Goal: Task Accomplishment & Management: Use online tool/utility

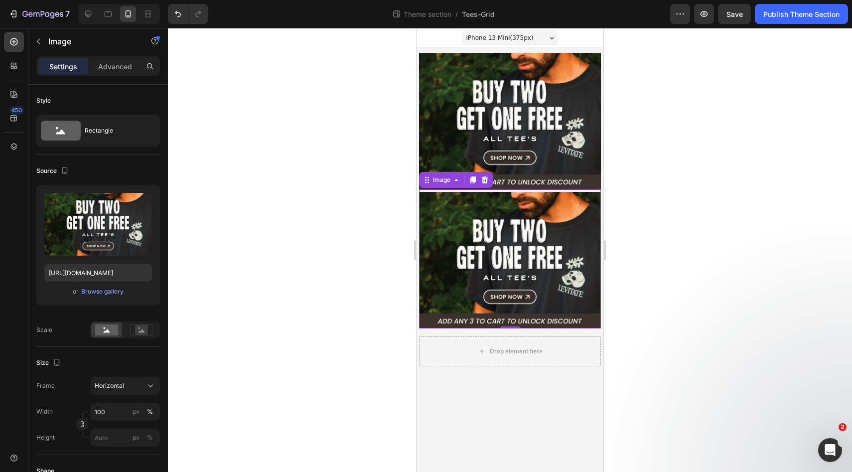
click at [514, 242] on img at bounding box center [510, 260] width 182 height 137
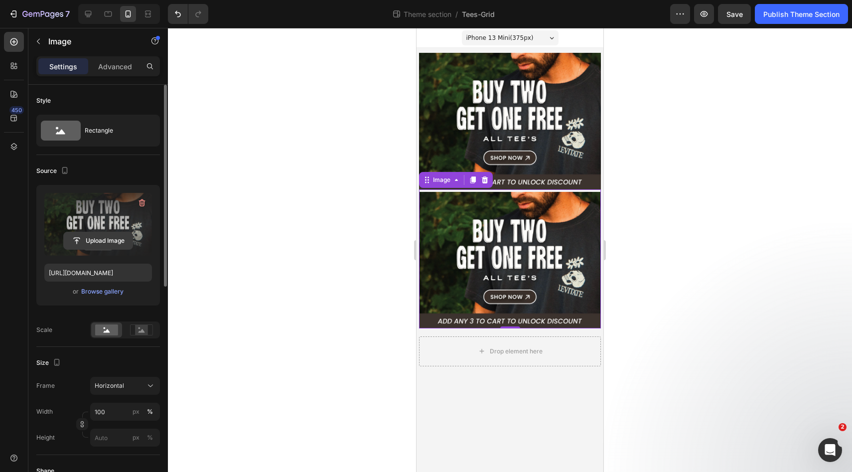
click at [93, 244] on input "file" at bounding box center [98, 240] width 69 height 17
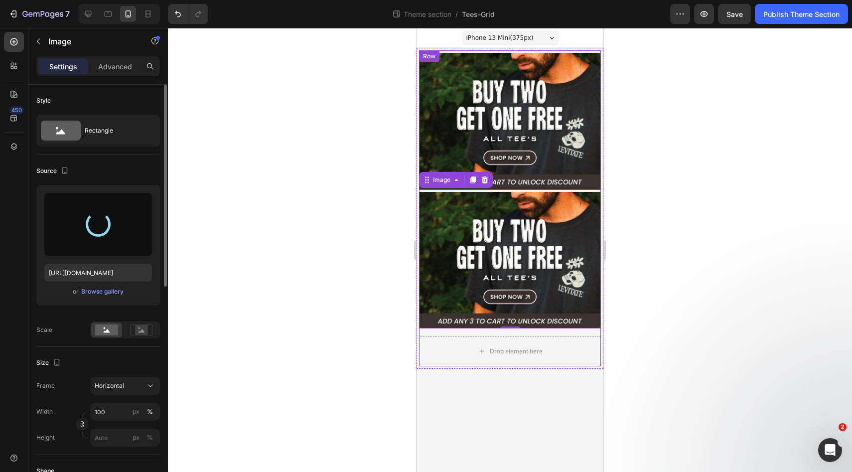
type input "[URL][DOMAIN_NAME]"
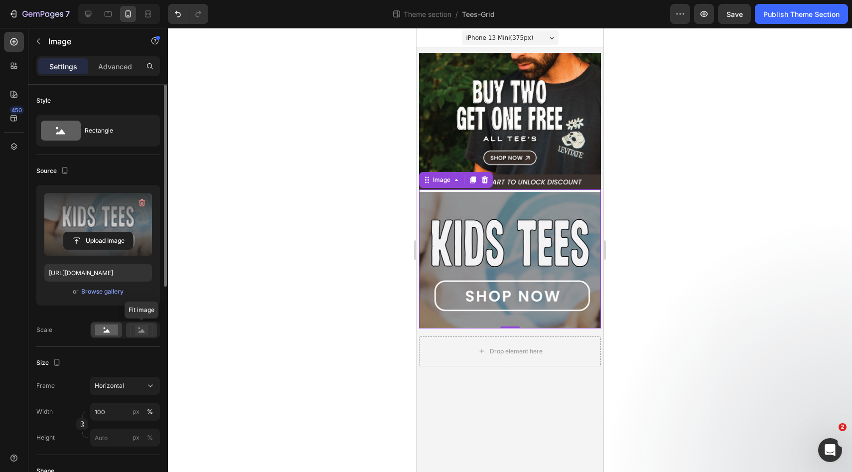
click at [142, 329] on icon at bounding box center [142, 330] width 6 height 3
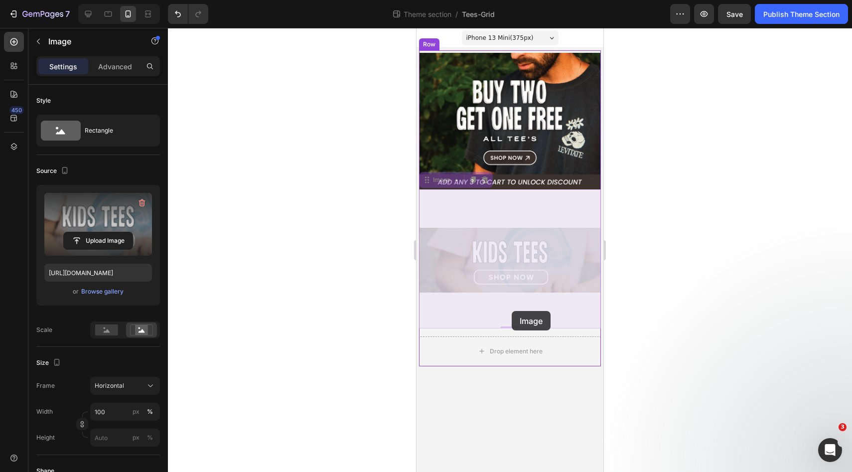
drag, startPoint x: 514, startPoint y: 325, endPoint x: 512, endPoint y: 311, distance: 15.1
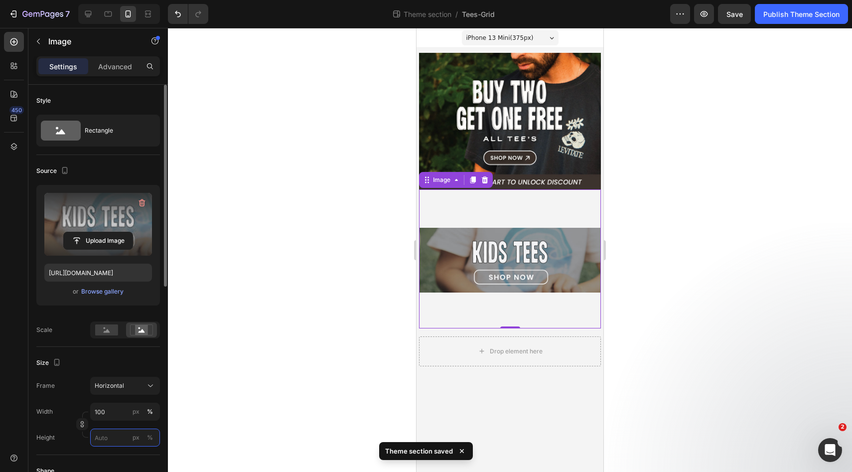
click at [111, 437] on input "px %" at bounding box center [125, 438] width 70 height 18
type input "7"
type input "5"
type input "67"
type input "50"
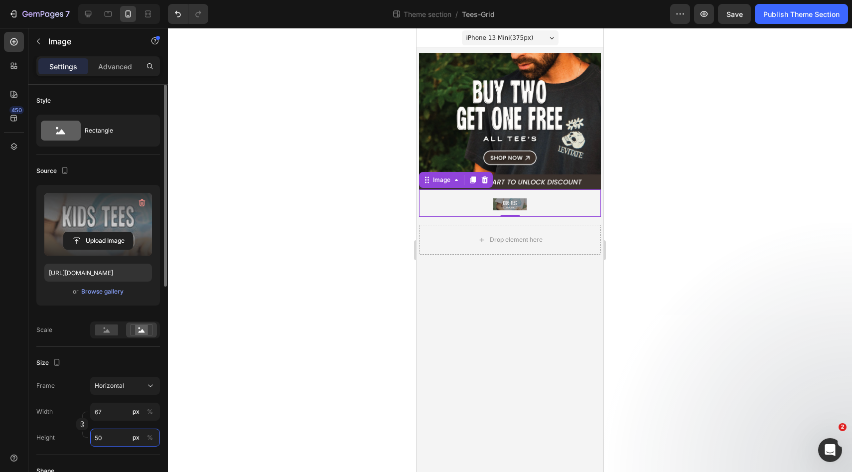
click at [116, 445] on input "50" at bounding box center [125, 438] width 70 height 18
type input "1"
type input "13"
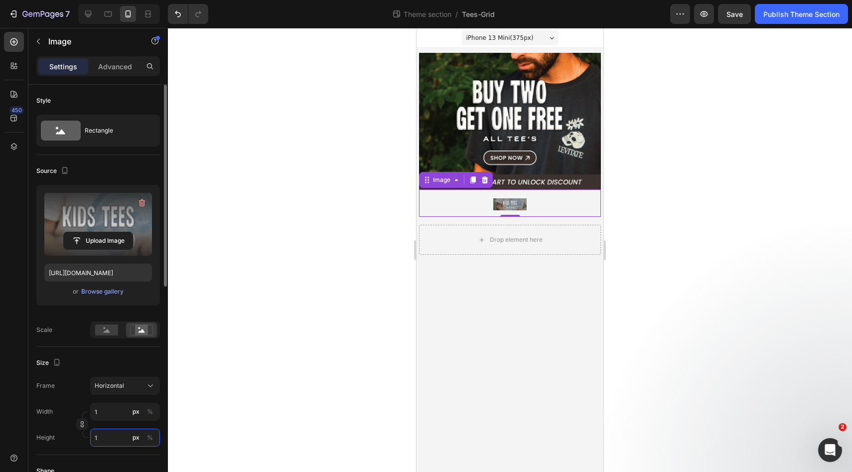
type input "10"
type input "133"
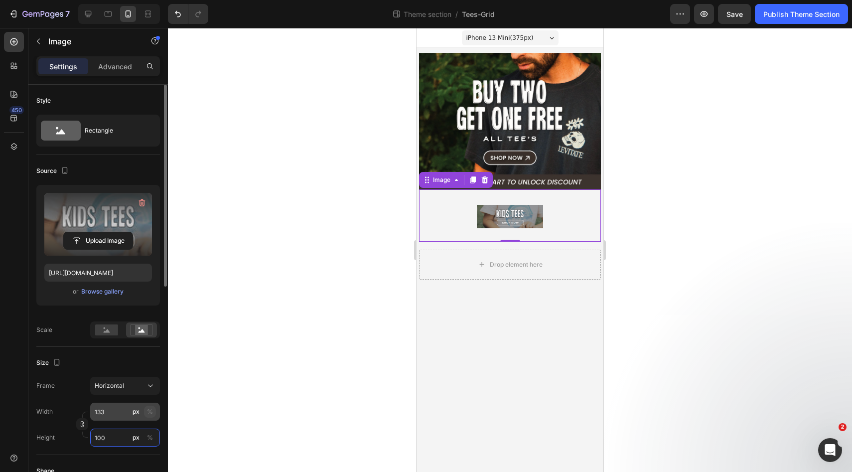
type input "100"
click at [150, 413] on div "%" at bounding box center [150, 411] width 6 height 9
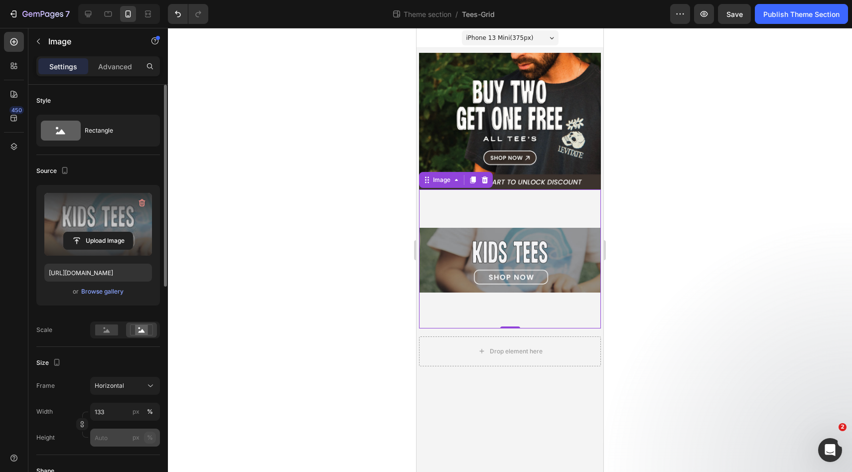
click at [151, 437] on div "%" at bounding box center [150, 437] width 6 height 9
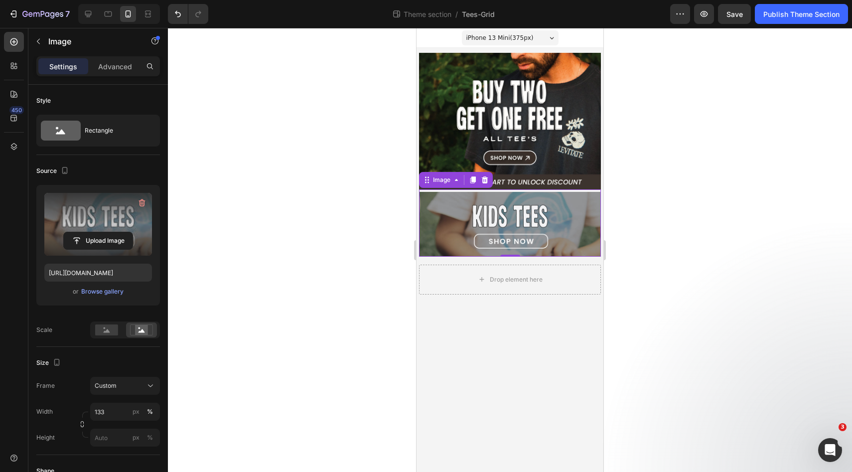
click at [445, 210] on img at bounding box center [510, 224] width 182 height 65
click at [463, 321] on body "iPhone 13 Mini ( 375 px) iPhone 13 Mini iPhone 13 Pro iPhone 11 Pro Max iPhone …" at bounding box center [510, 250] width 187 height 444
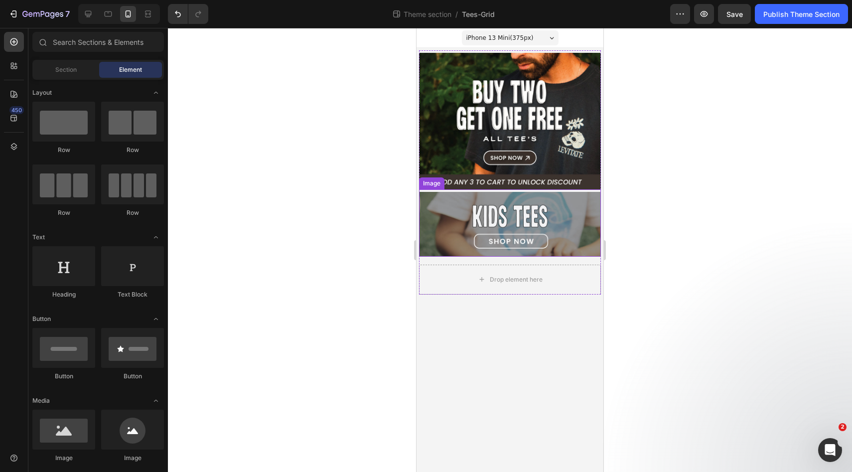
click at [460, 216] on img at bounding box center [510, 224] width 182 height 65
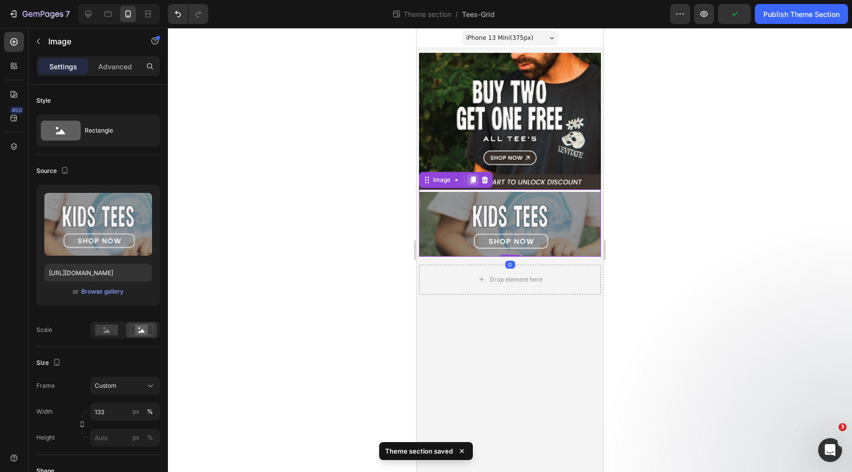
click at [472, 180] on icon at bounding box center [472, 179] width 5 height 7
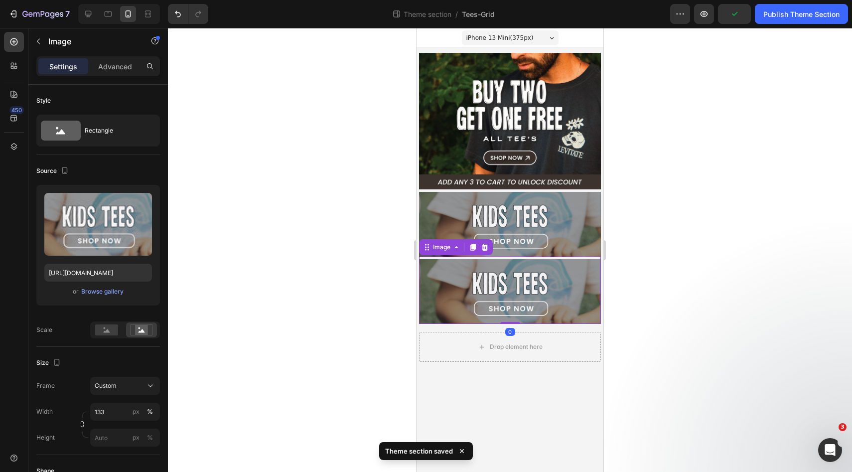
click at [473, 282] on img at bounding box center [510, 291] width 182 height 65
click at [105, 295] on div "Browse gallery" at bounding box center [102, 291] width 42 height 9
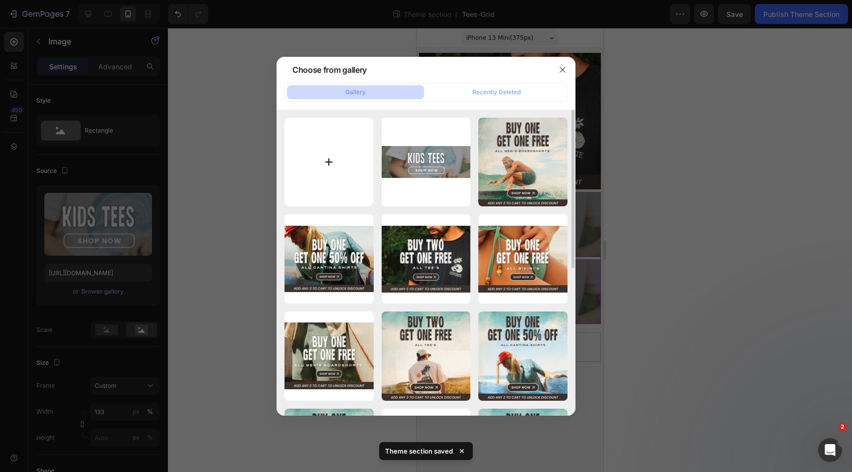
click at [351, 155] on input "file" at bounding box center [329, 162] width 89 height 89
type input "C:\fakepath\EndlessSummer_LPCards2.jpg"
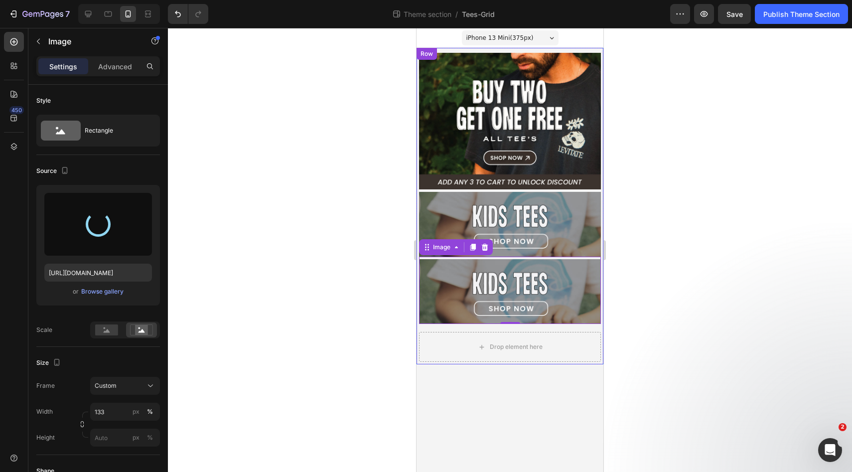
type input "[URL][DOMAIN_NAME]"
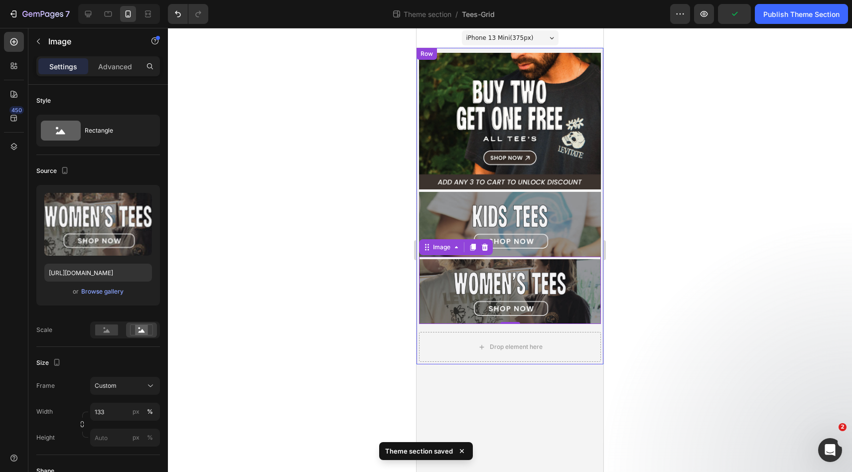
click at [665, 291] on div at bounding box center [510, 250] width 684 height 444
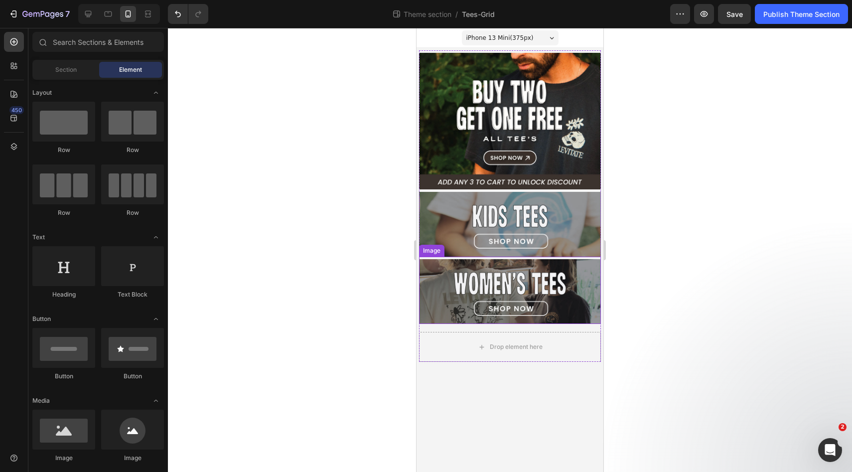
click at [460, 275] on img at bounding box center [510, 291] width 182 height 65
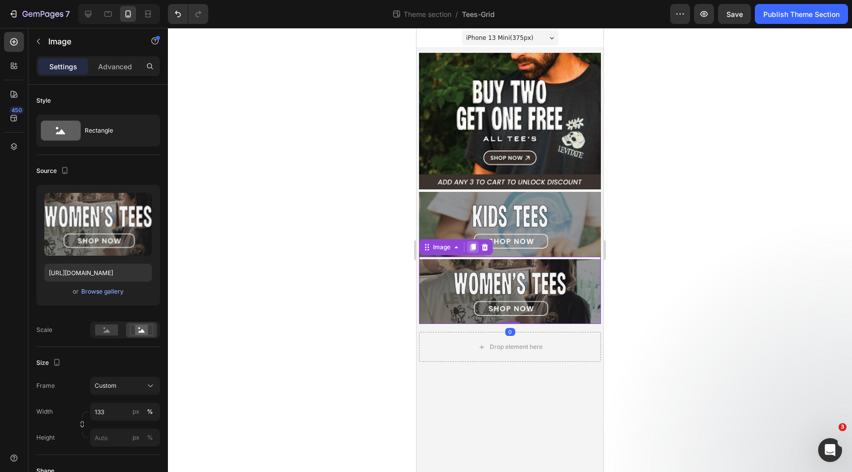
click at [470, 246] on icon at bounding box center [472, 247] width 5 height 7
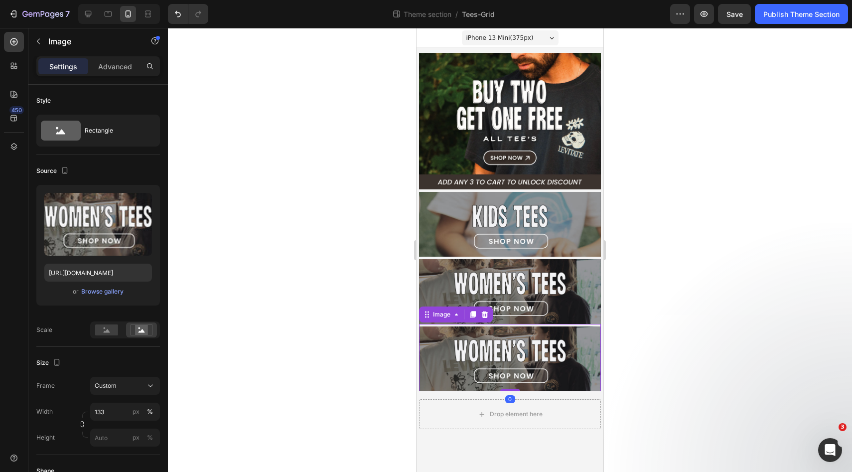
click at [469, 348] on img at bounding box center [510, 358] width 182 height 65
click at [102, 293] on div "Browse gallery" at bounding box center [102, 291] width 42 height 9
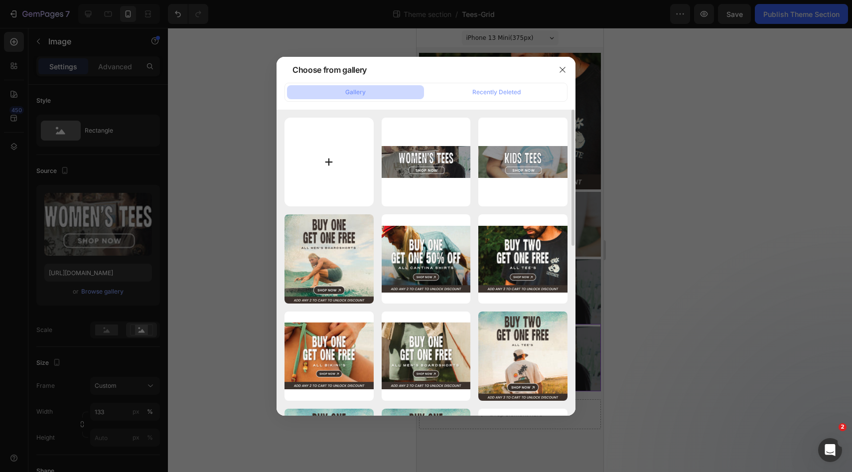
click at [336, 170] on input "file" at bounding box center [329, 162] width 89 height 89
type input "C:\fakepath\EndlessSummer_LPCards3.jpg"
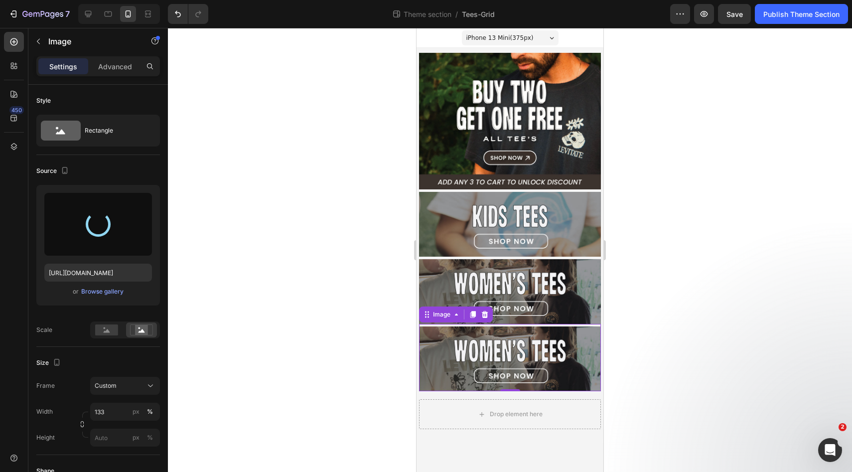
type input "[URL][DOMAIN_NAME]"
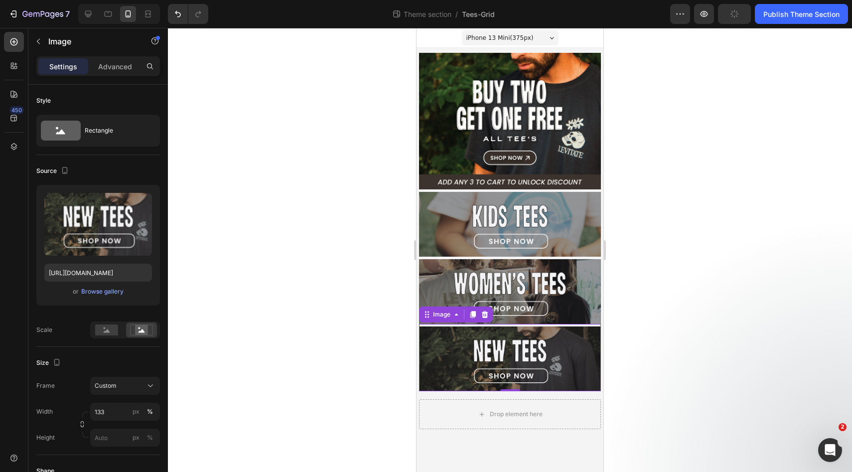
click at [659, 282] on div at bounding box center [510, 250] width 684 height 444
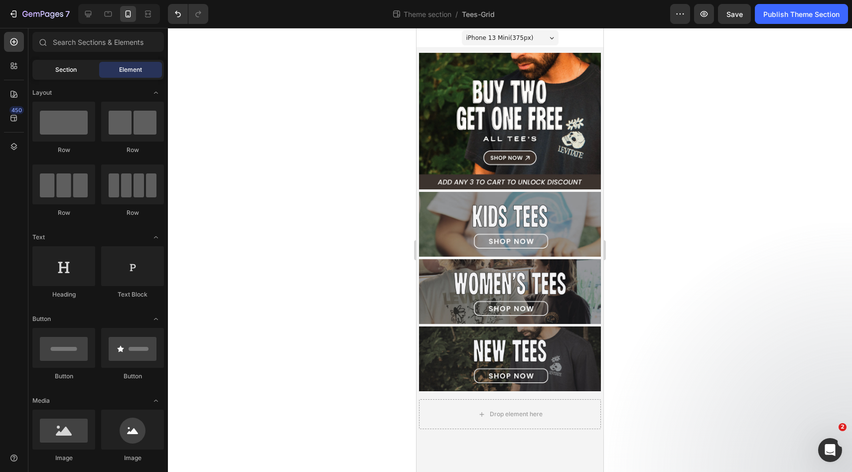
click at [80, 75] on div "Section" at bounding box center [65, 70] width 63 height 16
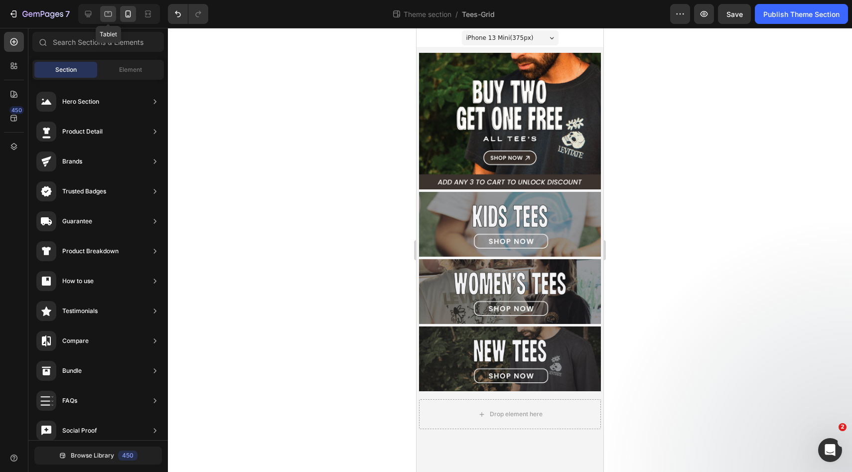
click at [106, 14] on icon at bounding box center [108, 14] width 10 height 10
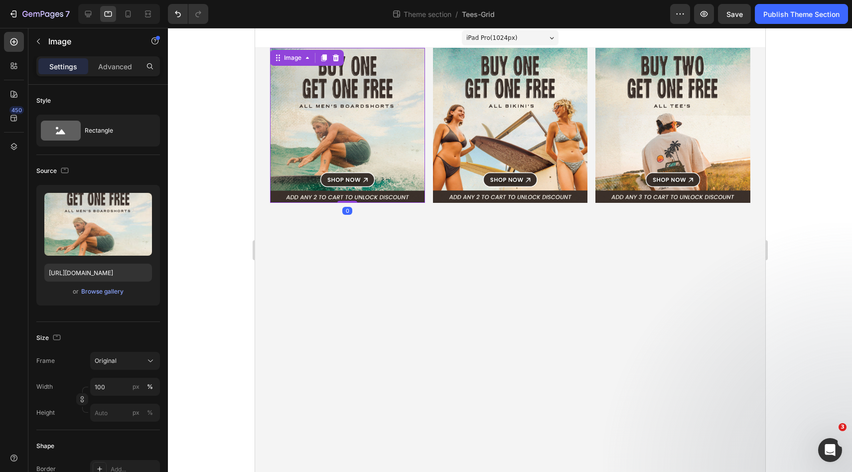
click at [355, 117] on img at bounding box center [347, 125] width 155 height 155
click at [113, 292] on div "Browse gallery" at bounding box center [102, 291] width 42 height 9
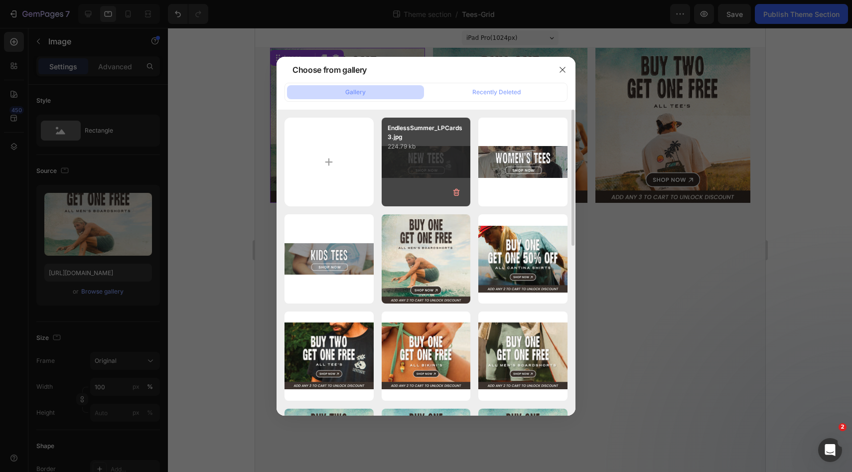
click at [406, 159] on div "EndlessSummer_LPCards3.jpg 224.79 kb" at bounding box center [426, 162] width 89 height 89
type input "[URL][DOMAIN_NAME]"
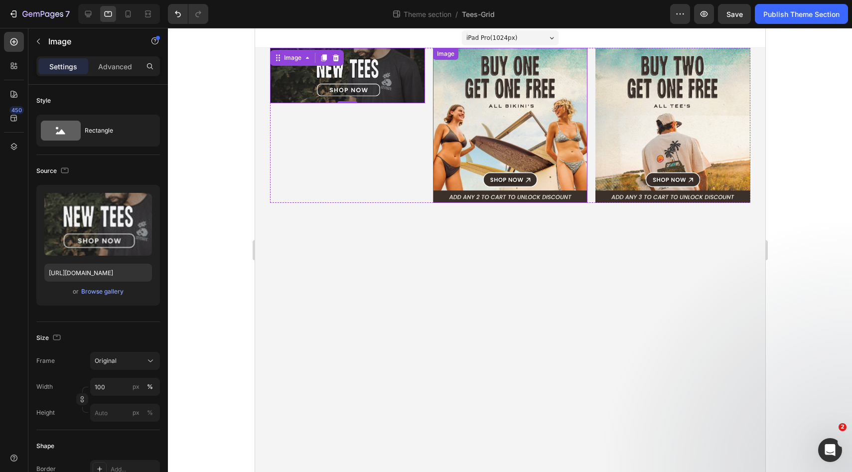
click at [467, 116] on img at bounding box center [510, 125] width 155 height 155
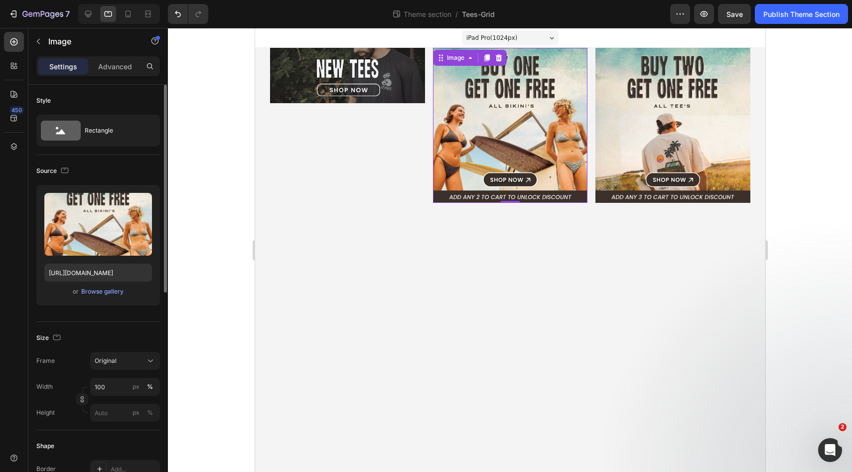
click at [99, 298] on div "Upload Image [URL][DOMAIN_NAME] or Browse gallery" at bounding box center [98, 245] width 124 height 121
click at [99, 297] on div "or Browse gallery" at bounding box center [98, 292] width 108 height 12
click at [99, 294] on div "Browse gallery" at bounding box center [102, 291] width 42 height 9
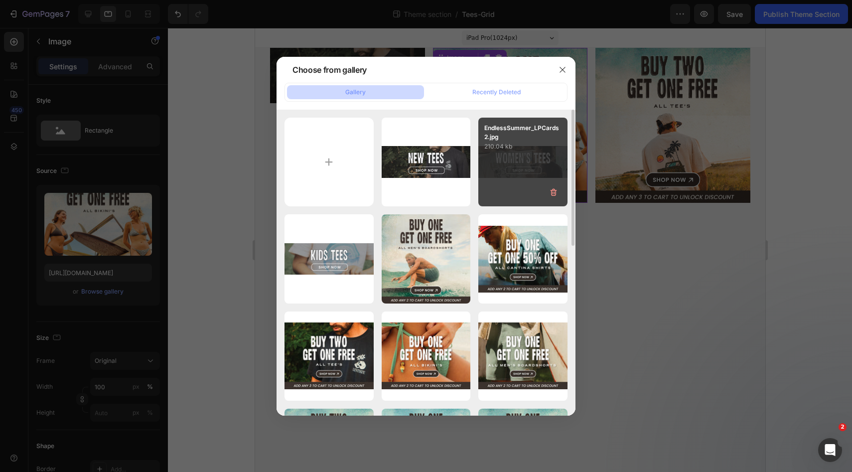
click at [497, 174] on div "EndlessSummer_LPCards2.jpg 210.04 kb" at bounding box center [522, 162] width 89 height 89
type input "[URL][DOMAIN_NAME]"
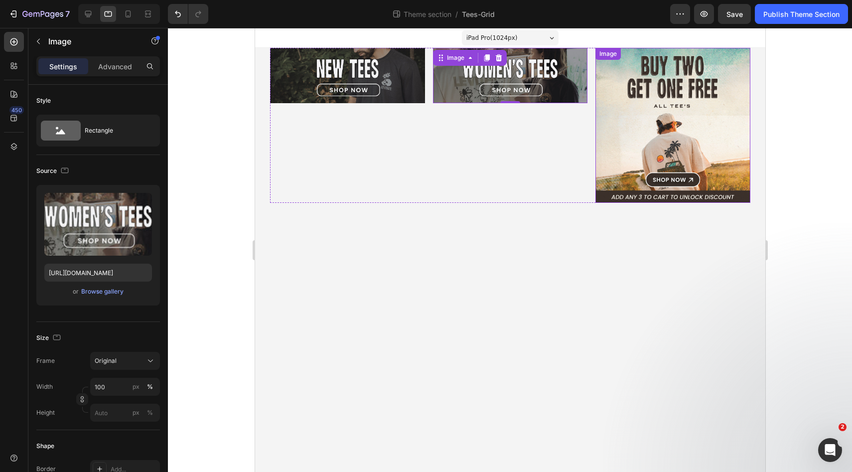
click at [649, 119] on img at bounding box center [672, 125] width 155 height 155
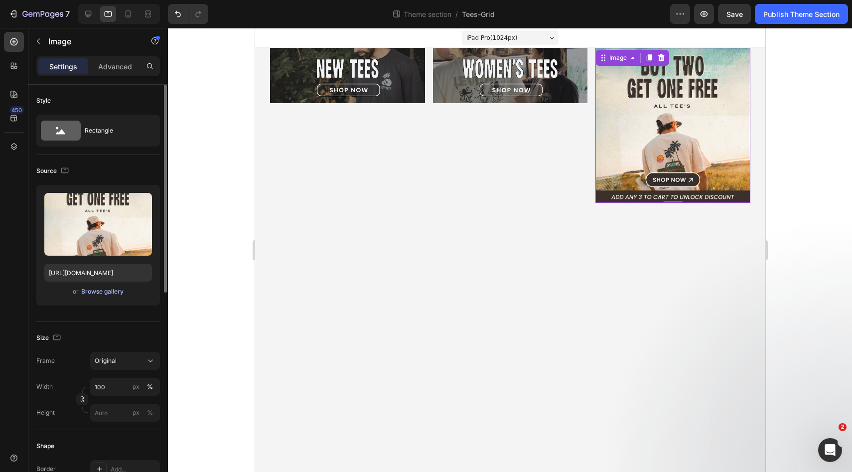
click at [113, 291] on div "Browse gallery" at bounding box center [102, 291] width 42 height 9
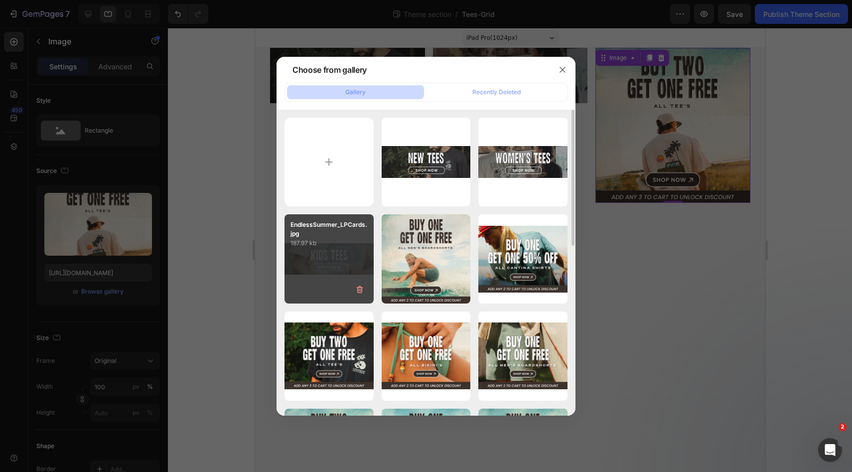
click at [319, 249] on div "EndlessSummer_LPCards.jpg 187.97 kb" at bounding box center [329, 258] width 89 height 89
type input "[URL][DOMAIN_NAME]"
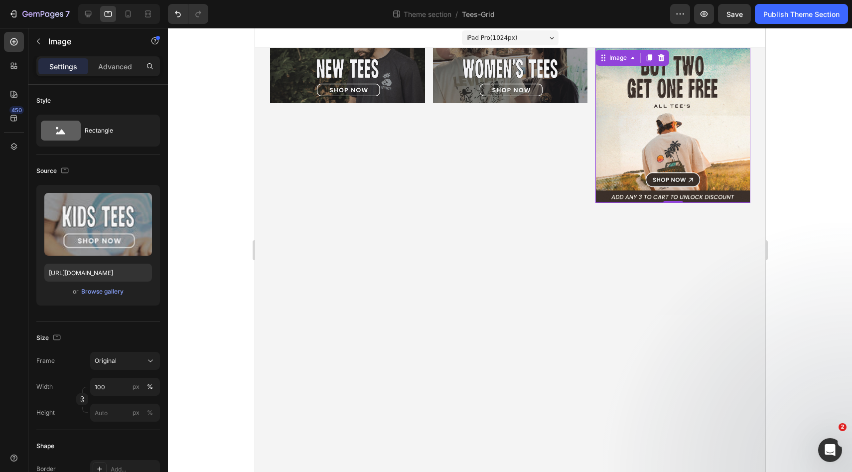
click at [527, 163] on body "iPad Pro ( 1024 px) iPhone 13 Mini iPhone 13 Pro iPhone 11 Pro Max iPhone 15 Pr…" at bounding box center [510, 250] width 510 height 444
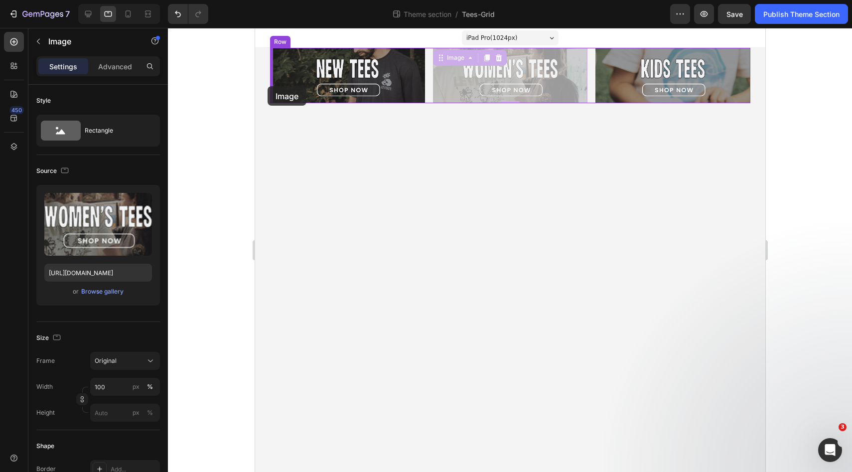
drag, startPoint x: 520, startPoint y: 84, endPoint x: 268, endPoint y: 86, distance: 252.2
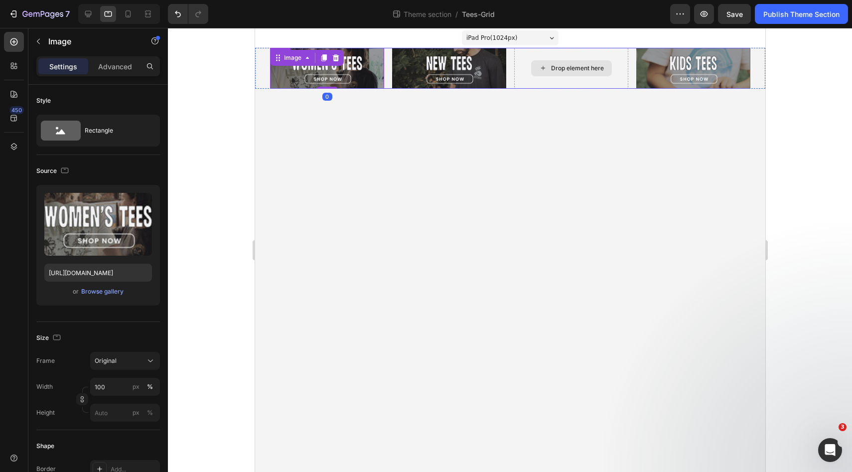
click at [579, 68] on div "Drop element here" at bounding box center [577, 68] width 53 height 8
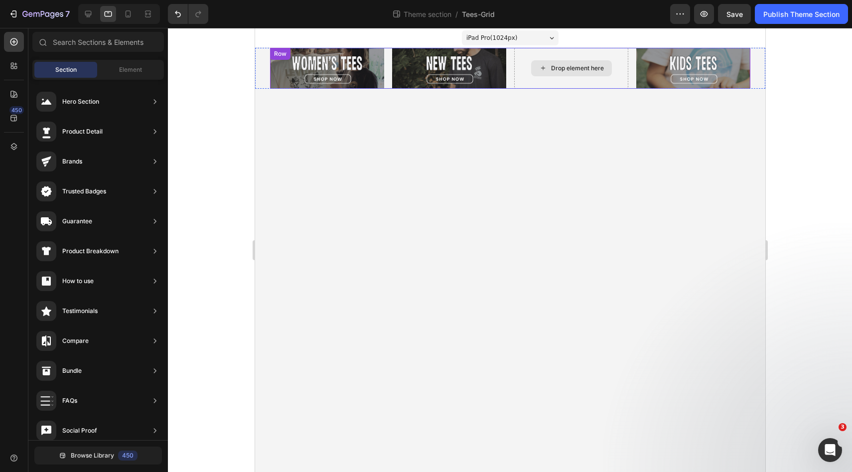
click at [589, 51] on div "Drop element here" at bounding box center [571, 68] width 114 height 41
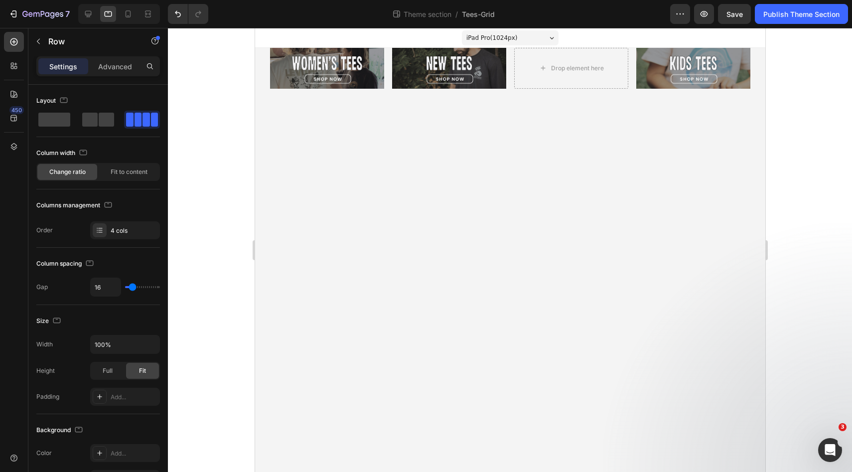
click at [543, 98] on body "iPad Pro ( 1024 px) iPhone 13 Mini iPhone 13 Pro iPhone 11 Pro Max iPhone 15 Pr…" at bounding box center [510, 250] width 510 height 444
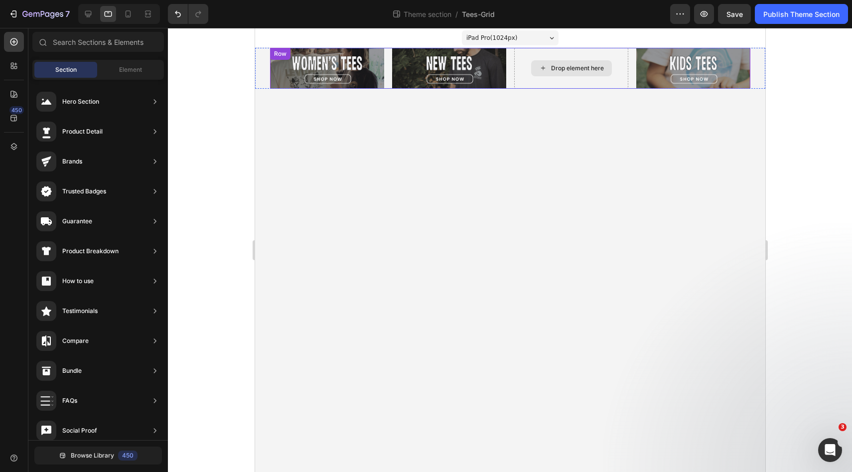
click at [540, 85] on div "Drop element here" at bounding box center [571, 68] width 114 height 41
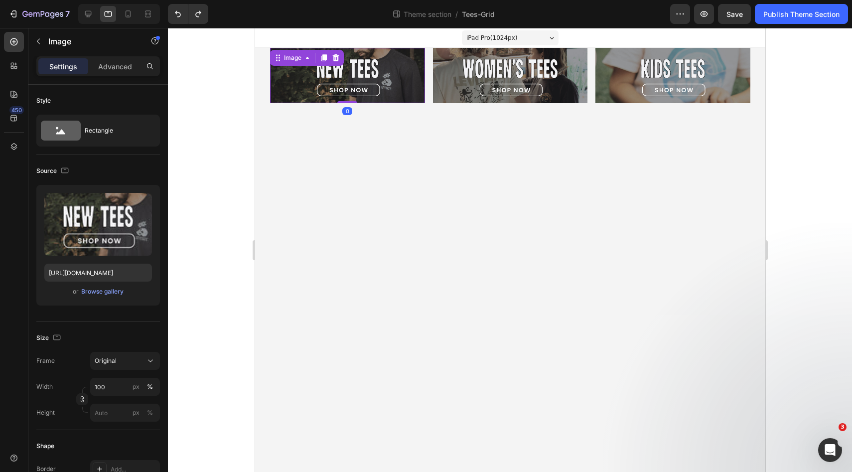
click at [397, 74] on img at bounding box center [347, 75] width 155 height 55
click at [561, 192] on body "iPad Pro ( 1024 px) iPhone 13 Mini iPhone 13 Pro iPhone 11 Pro Max iPhone 15 Pr…" at bounding box center [510, 250] width 510 height 444
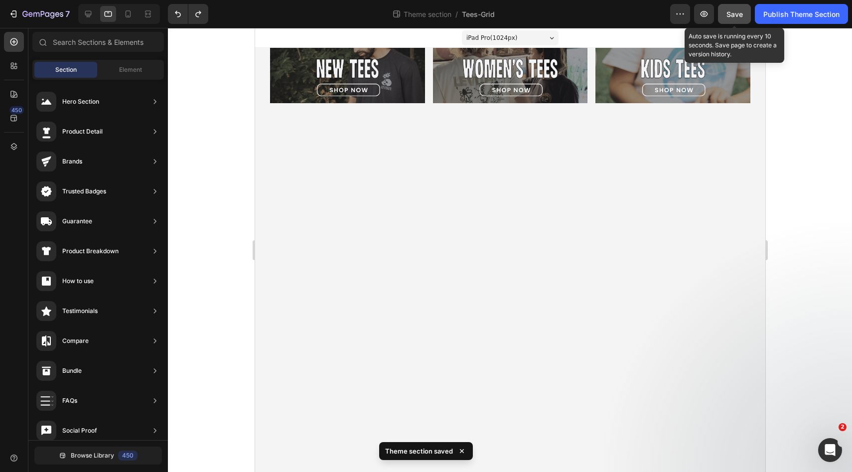
click at [728, 16] on span "Save" at bounding box center [735, 14] width 16 height 8
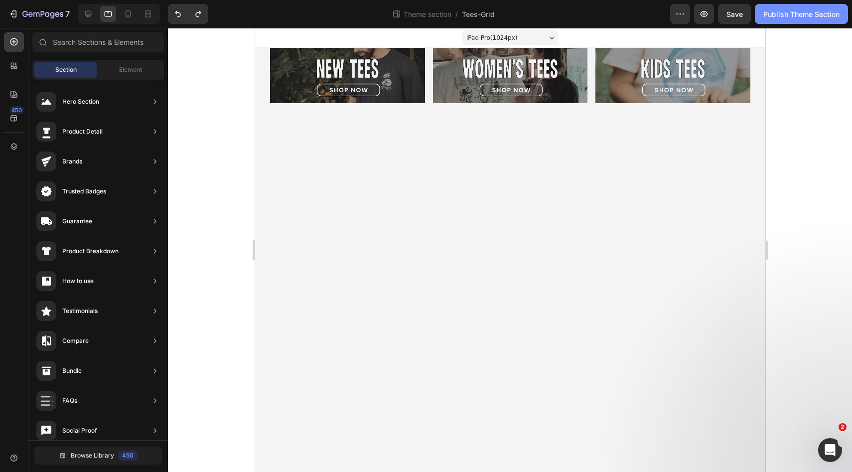
click at [775, 16] on div "Publish Theme Section" at bounding box center [802, 14] width 76 height 10
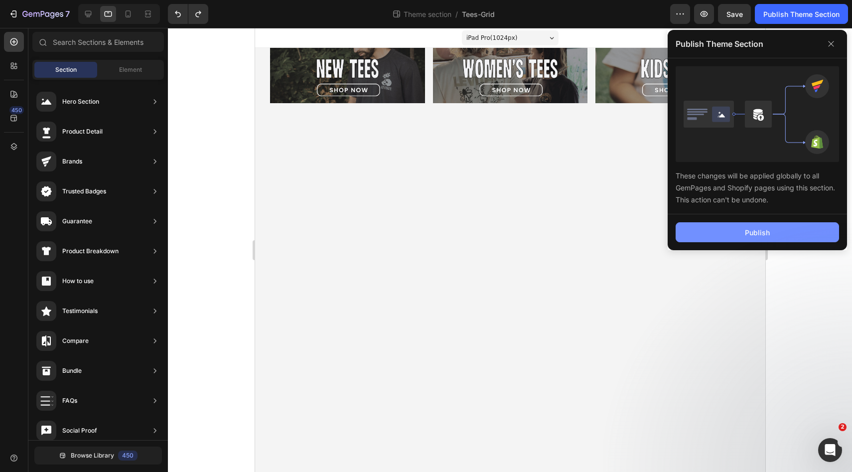
click at [742, 229] on button "Publish" at bounding box center [757, 232] width 163 height 20
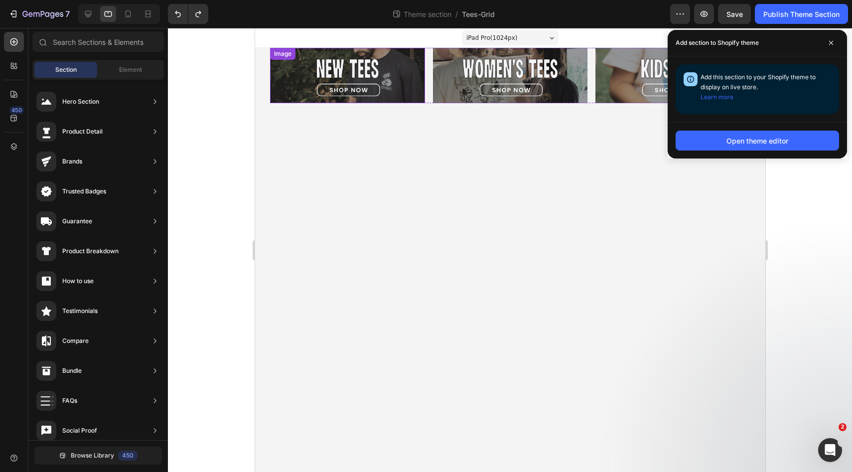
click at [387, 79] on img at bounding box center [347, 75] width 155 height 55
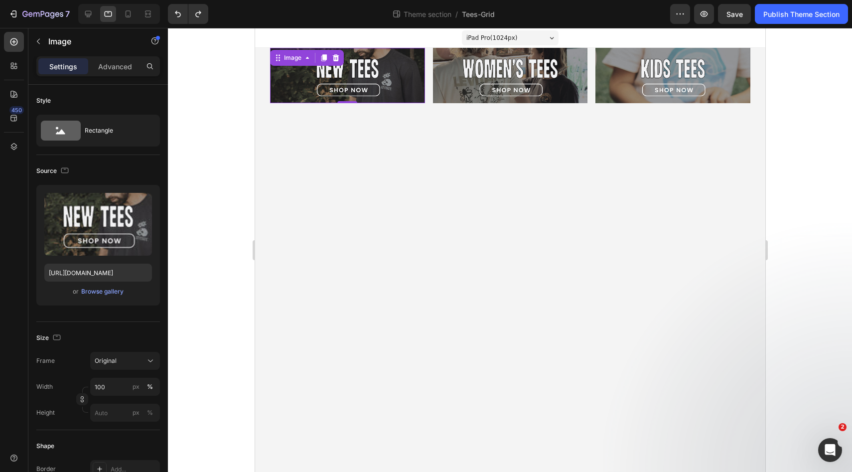
click at [367, 61] on img at bounding box center [347, 75] width 155 height 55
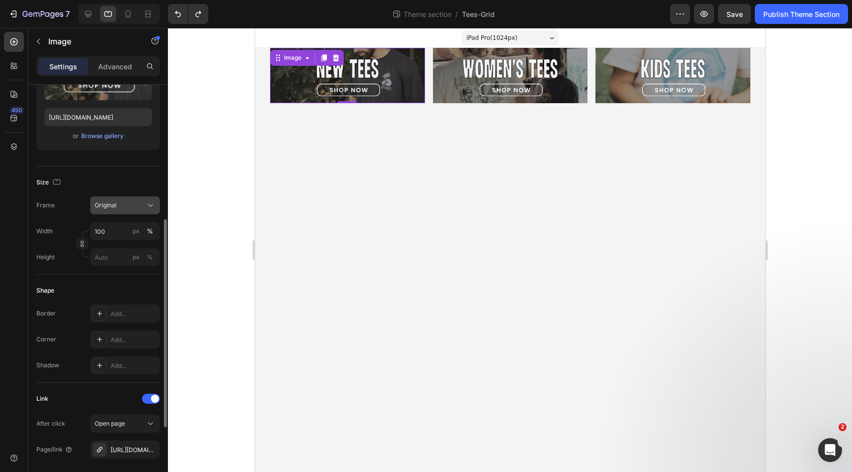
scroll to position [211, 0]
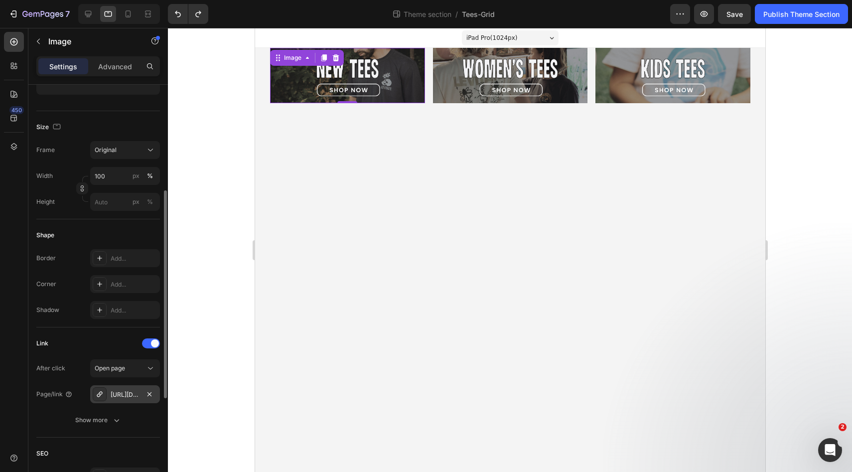
click at [129, 398] on div "[URL][DOMAIN_NAME]" at bounding box center [125, 394] width 29 height 9
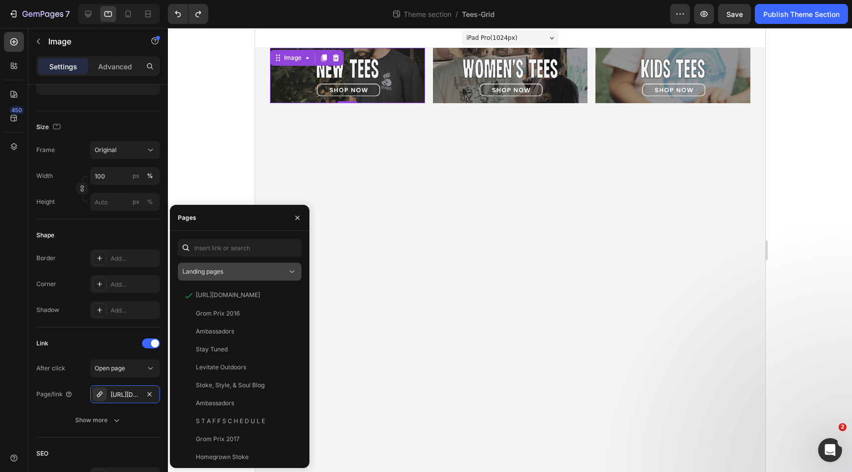
click at [235, 270] on div "Landing pages" at bounding box center [234, 271] width 105 height 9
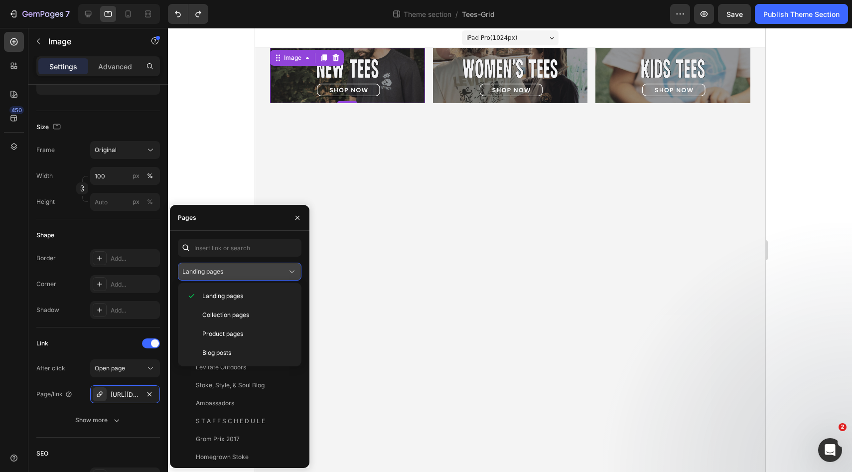
click at [227, 272] on div "Landing pages" at bounding box center [234, 271] width 105 height 9
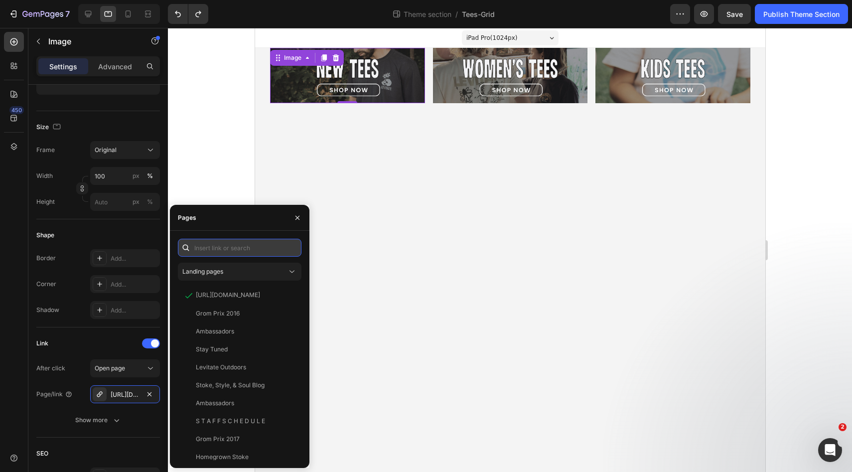
click at [237, 251] on input "text" at bounding box center [240, 248] width 124 height 18
paste input "[URL][DOMAIN_NAME]"
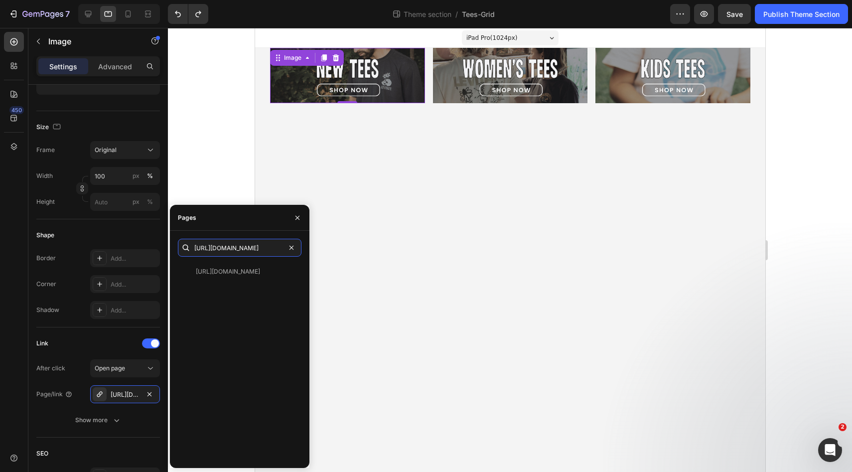
type input "[URL][DOMAIN_NAME]"
click at [234, 298] on div "[URL][DOMAIN_NAME] View" at bounding box center [240, 361] width 124 height 197
click at [233, 276] on div "[URL][DOMAIN_NAME]" at bounding box center [228, 271] width 64 height 9
click at [296, 216] on icon "button" at bounding box center [298, 218] width 8 height 8
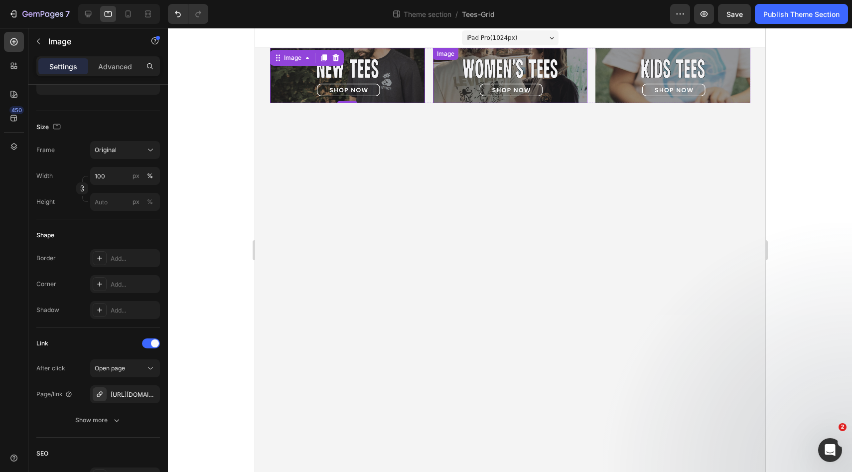
click at [462, 78] on img at bounding box center [510, 75] width 155 height 55
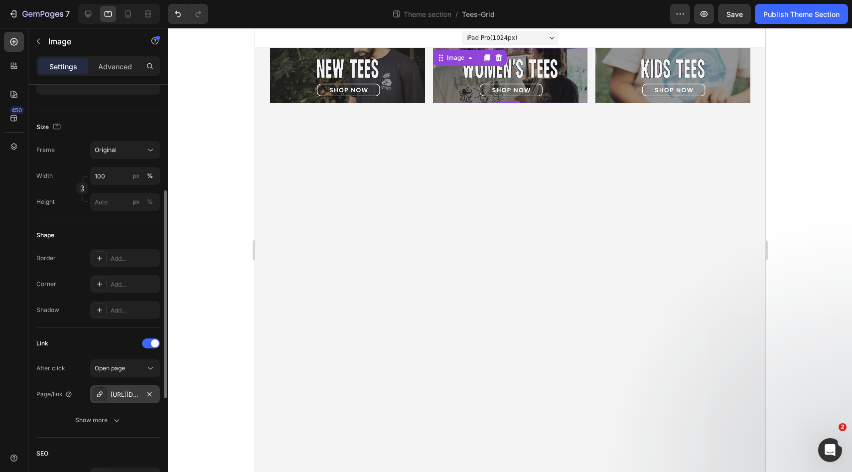
click at [128, 394] on div "[URL][DOMAIN_NAME]" at bounding box center [125, 394] width 29 height 9
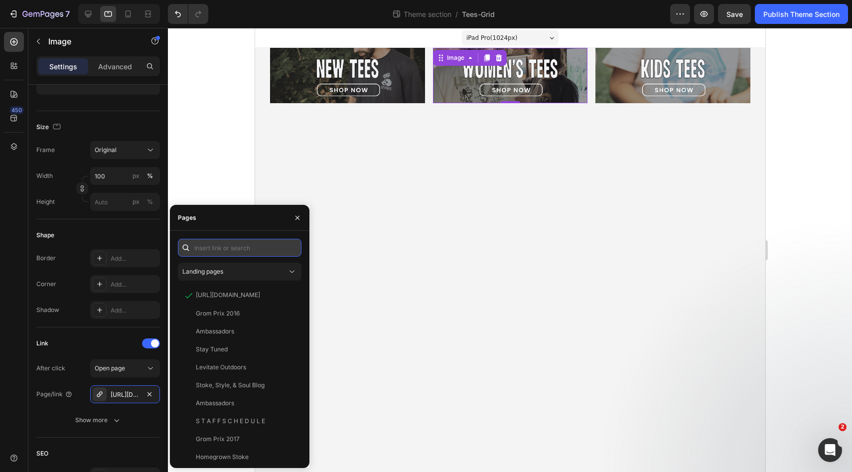
click at [223, 241] on input "text" at bounding box center [240, 248] width 124 height 18
paste input "[URL][DOMAIN_NAME]"
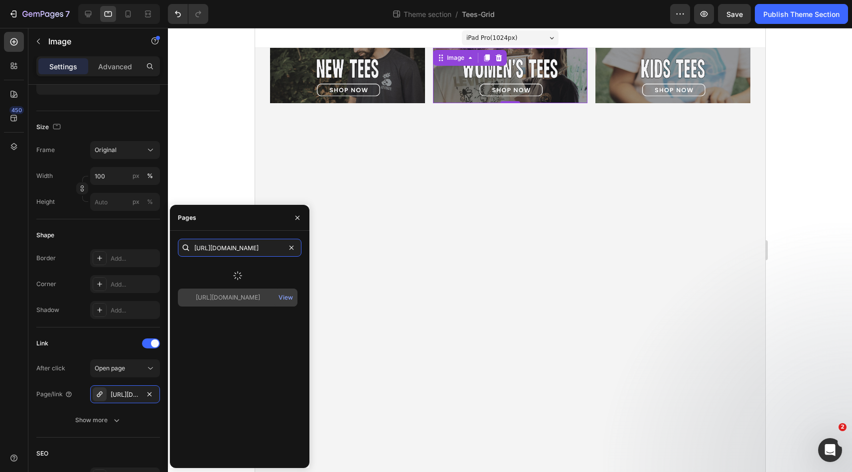
type input "[URL][DOMAIN_NAME]"
click at [234, 298] on div "[URL][DOMAIN_NAME]" at bounding box center [228, 297] width 64 height 9
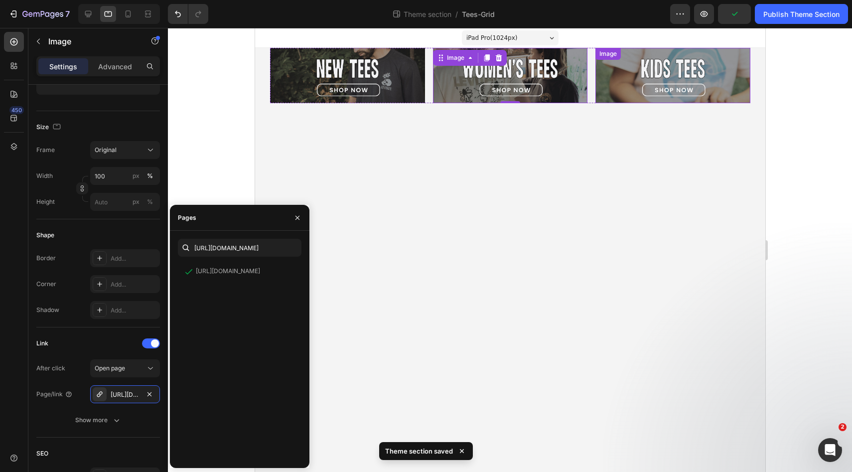
click at [645, 87] on img at bounding box center [672, 75] width 155 height 55
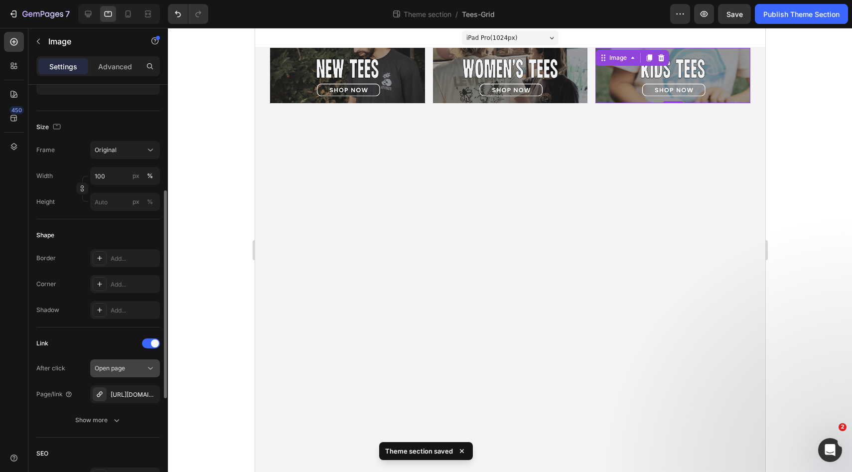
click at [121, 370] on span "Open page" at bounding box center [110, 367] width 30 height 7
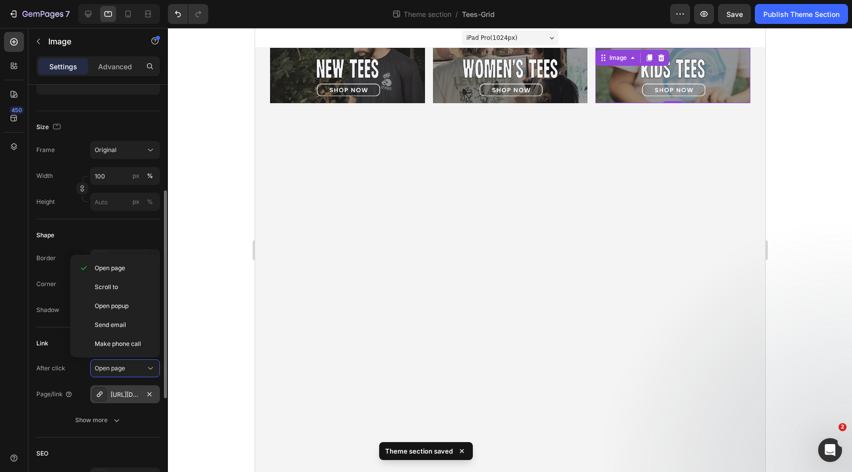
click at [129, 393] on div "[URL][DOMAIN_NAME]" at bounding box center [125, 394] width 29 height 9
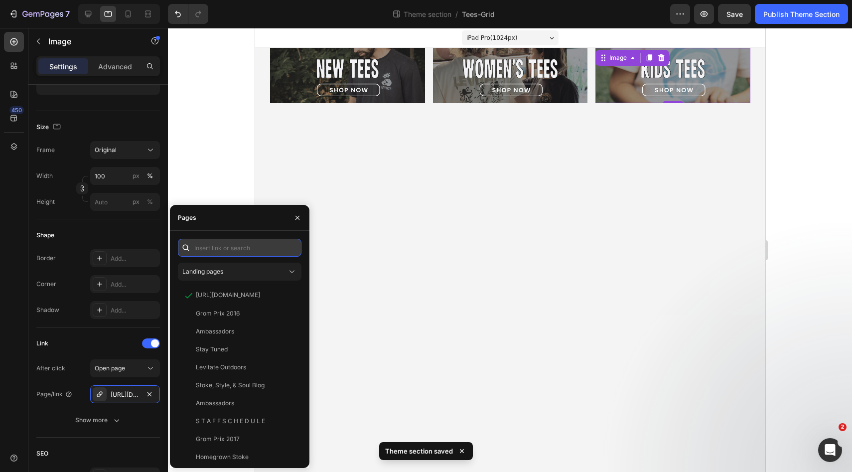
click at [230, 247] on input "text" at bounding box center [240, 248] width 124 height 18
paste input "[URL][DOMAIN_NAME]"
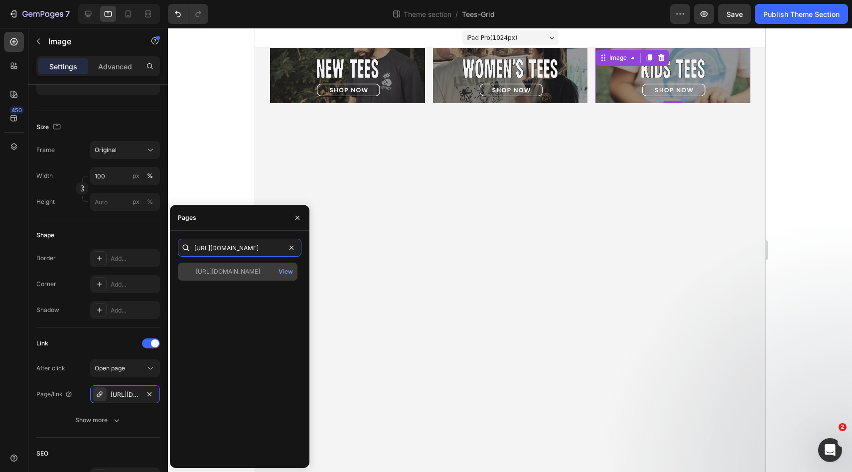
type input "[URL][DOMAIN_NAME]"
click at [233, 277] on div "[URL][DOMAIN_NAME] View" at bounding box center [238, 272] width 120 height 18
click at [89, 14] on icon at bounding box center [88, 14] width 6 height 6
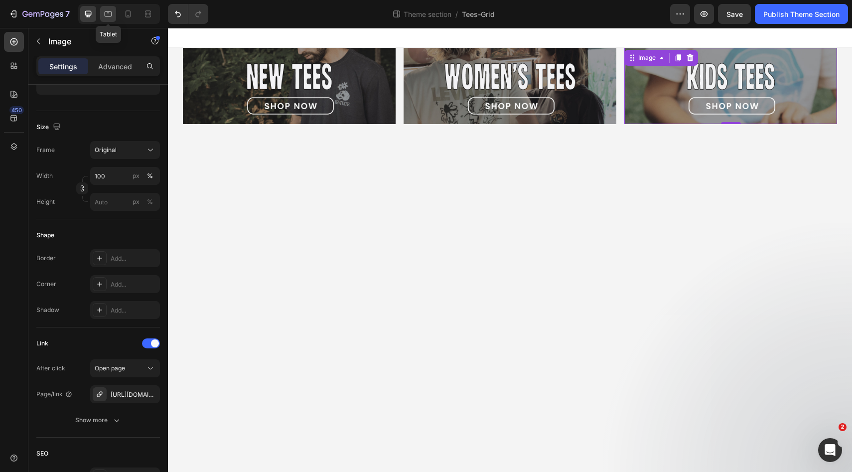
click at [105, 15] on icon at bounding box center [108, 13] width 7 height 5
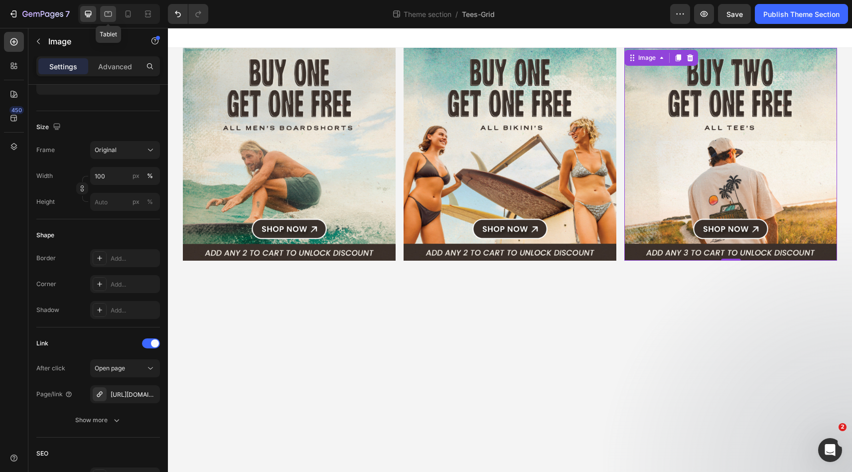
type input "[URL][DOMAIN_NAME]"
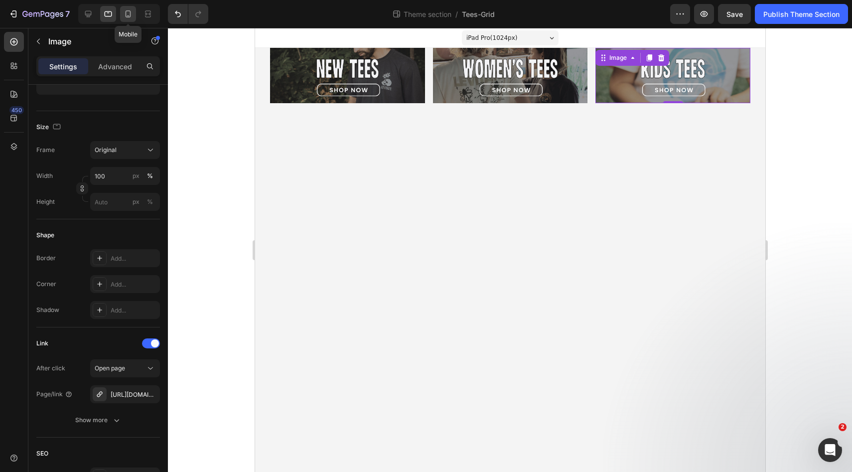
click at [124, 16] on icon at bounding box center [128, 14] width 10 height 10
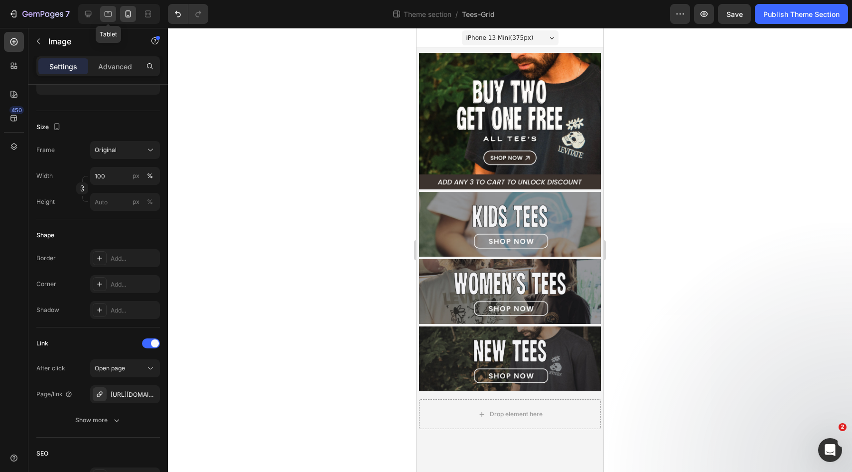
click at [114, 15] on div at bounding box center [108, 14] width 16 height 16
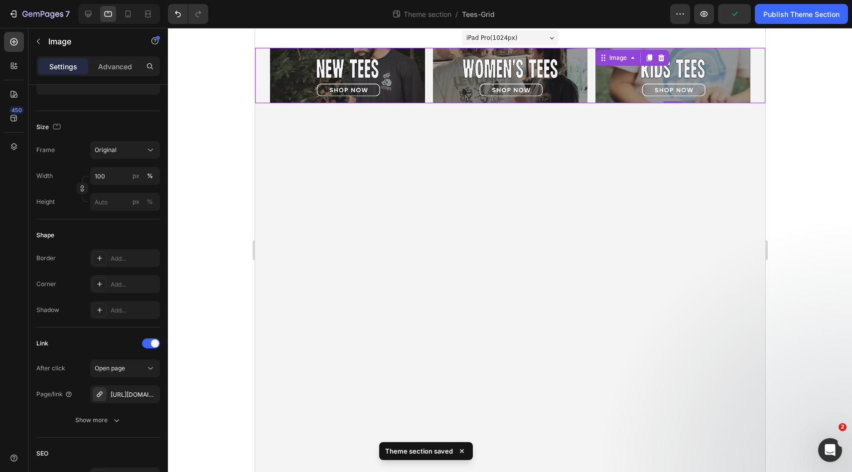
click at [263, 71] on div "Image Image Image 0 Row Image Image Image Image [GEOGRAPHIC_DATA]" at bounding box center [510, 75] width 510 height 55
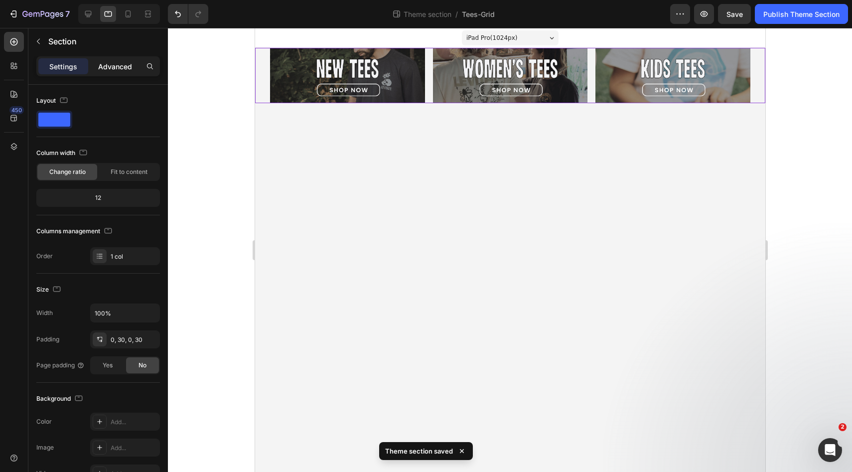
click at [111, 72] on div "Advanced" at bounding box center [115, 66] width 50 height 16
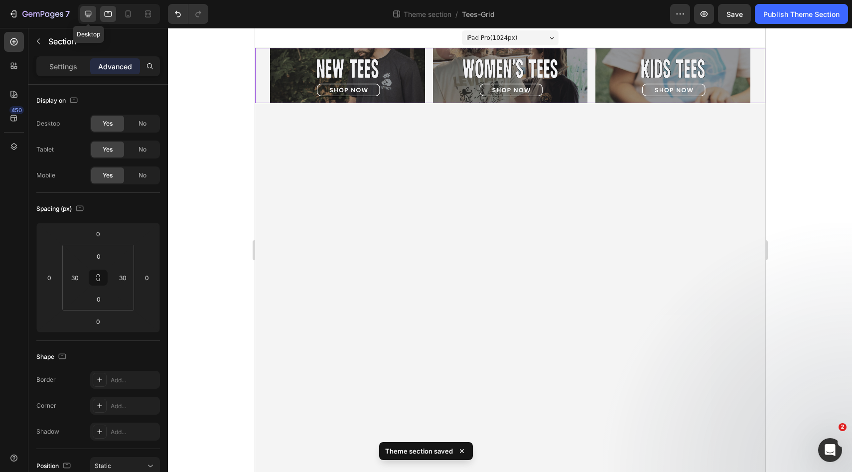
click at [93, 16] on icon at bounding box center [88, 14] width 10 height 10
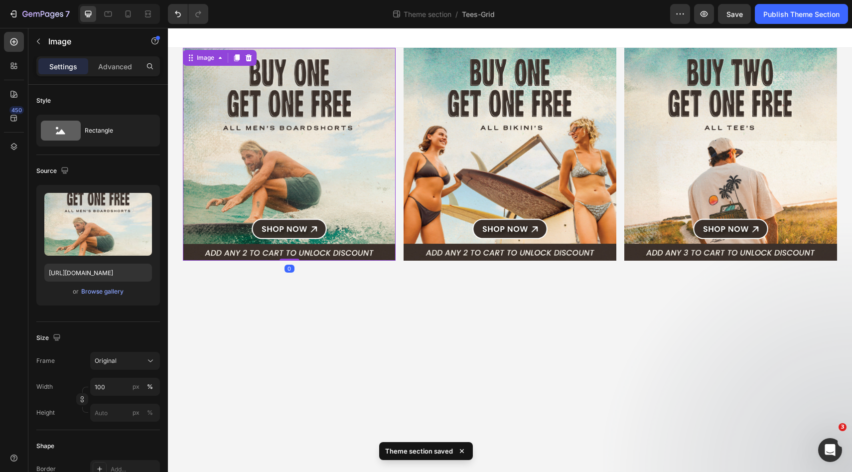
click at [319, 114] on img at bounding box center [289, 154] width 213 height 213
click at [108, 293] on div "Browse gallery" at bounding box center [102, 291] width 42 height 9
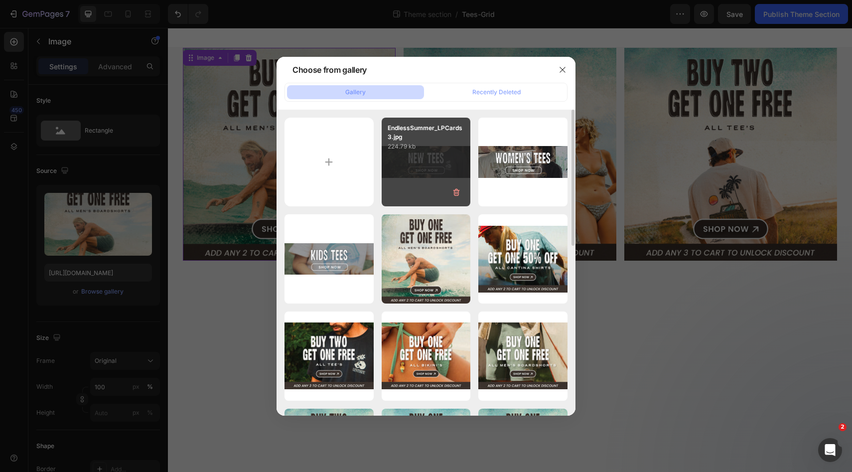
click at [423, 158] on div "EndlessSummer_LPCards3.jpg 224.79 kb" at bounding box center [426, 162] width 89 height 89
type input "[URL][DOMAIN_NAME]"
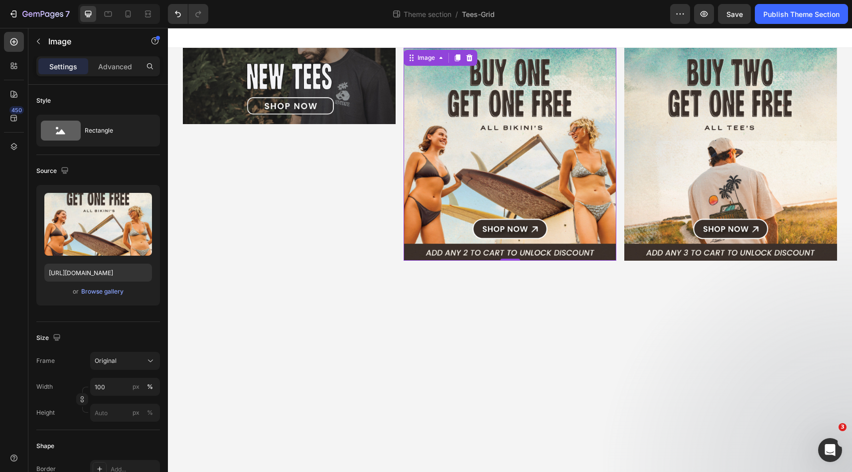
click at [451, 150] on img at bounding box center [510, 154] width 213 height 213
click at [107, 298] on div "Upload Image [URL][DOMAIN_NAME] or Browse gallery" at bounding box center [98, 245] width 124 height 121
click at [107, 294] on div "Browse gallery" at bounding box center [102, 291] width 42 height 9
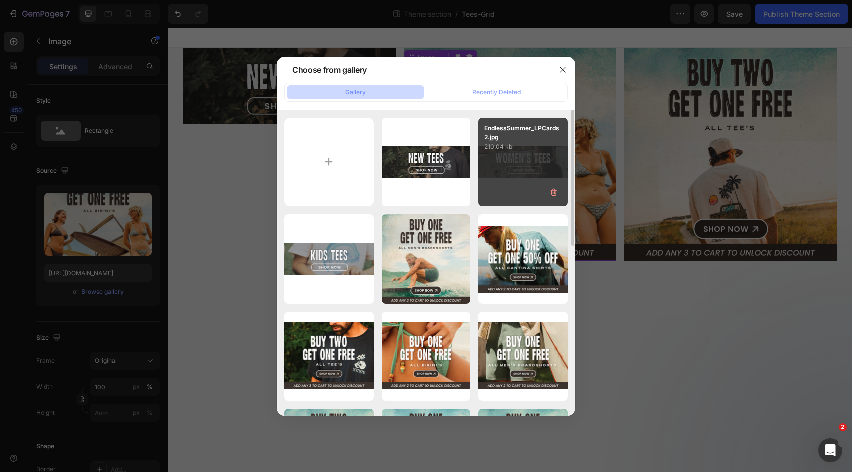
click at [494, 174] on div "EndlessSummer_LPCards2.jpg 210.04 kb" at bounding box center [522, 162] width 89 height 89
type input "[URL][DOMAIN_NAME]"
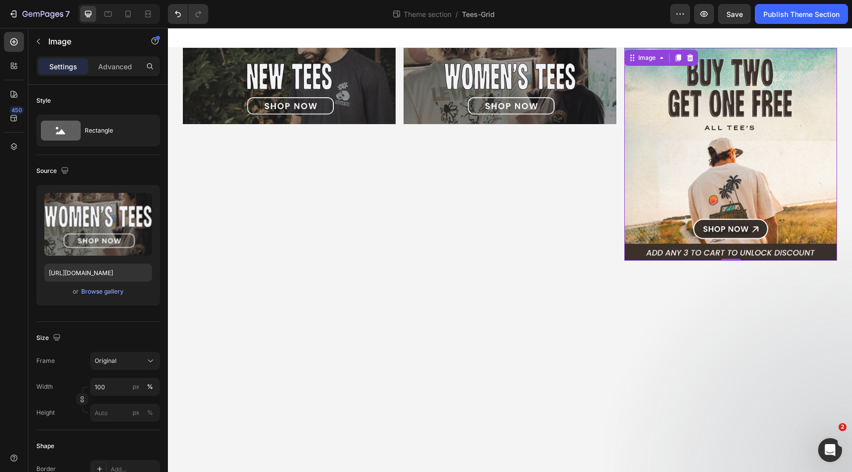
click at [694, 133] on img at bounding box center [731, 154] width 213 height 213
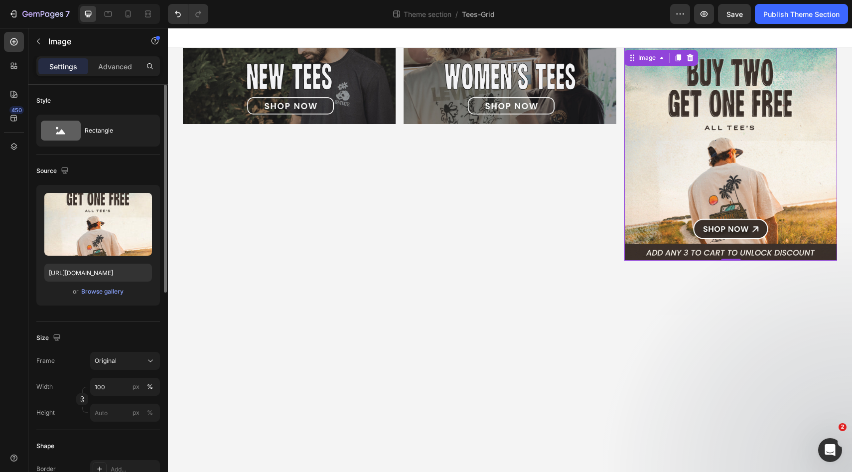
click at [103, 297] on div "or Browse gallery" at bounding box center [98, 292] width 108 height 12
click at [112, 287] on div "Browse gallery" at bounding box center [102, 291] width 42 height 9
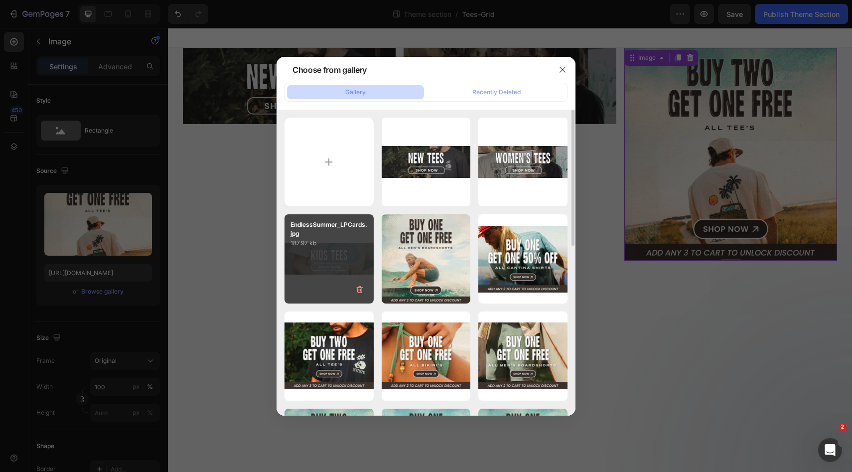
click at [359, 246] on p "187.97 kb" at bounding box center [329, 243] width 77 height 10
type input "[URL][DOMAIN_NAME]"
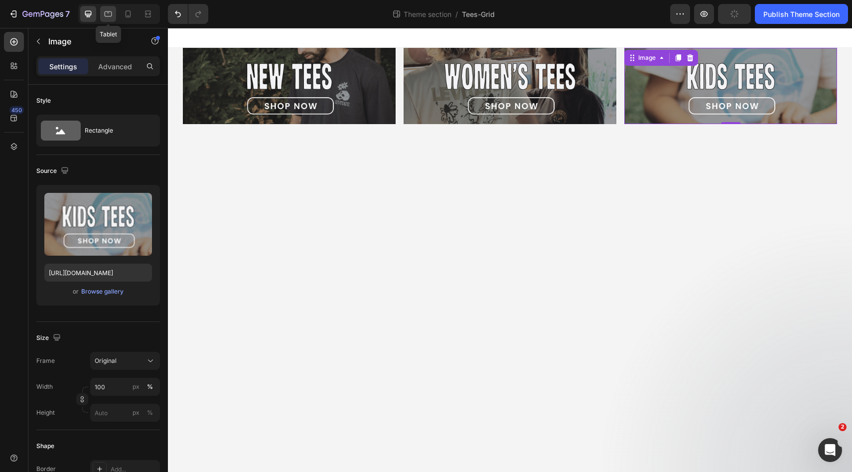
click at [110, 13] on icon at bounding box center [108, 14] width 10 height 10
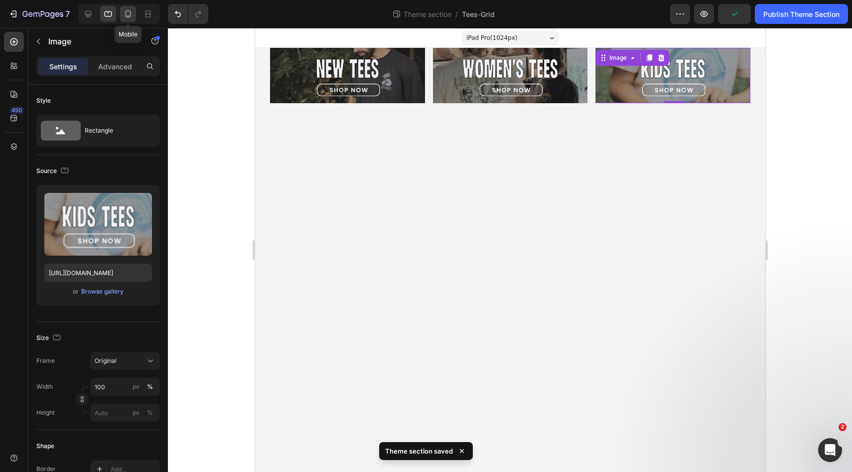
click at [131, 11] on icon at bounding box center [128, 14] width 10 height 10
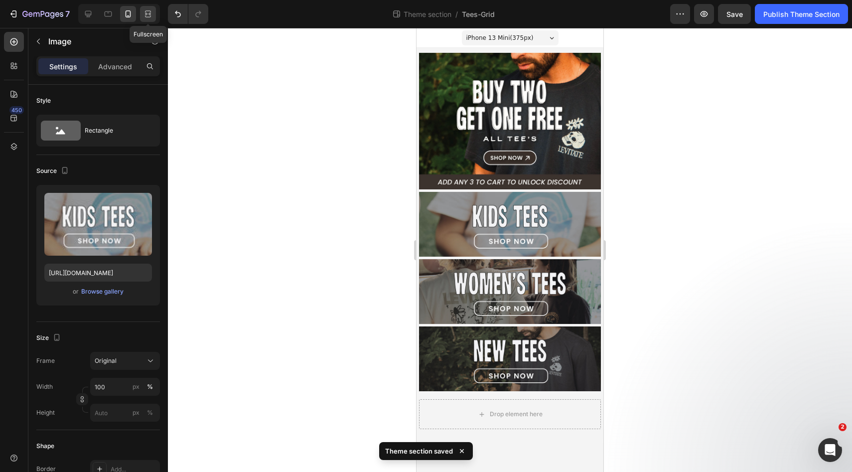
click at [144, 11] on icon at bounding box center [148, 14] width 10 height 10
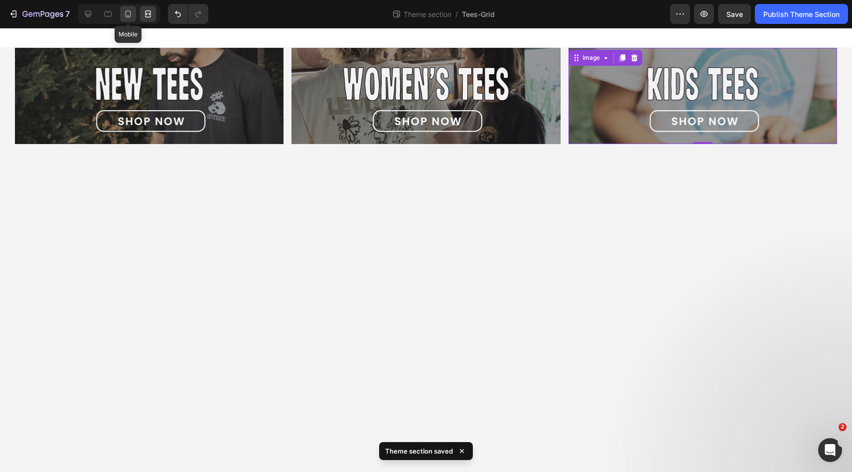
click at [131, 11] on icon at bounding box center [128, 13] width 5 height 7
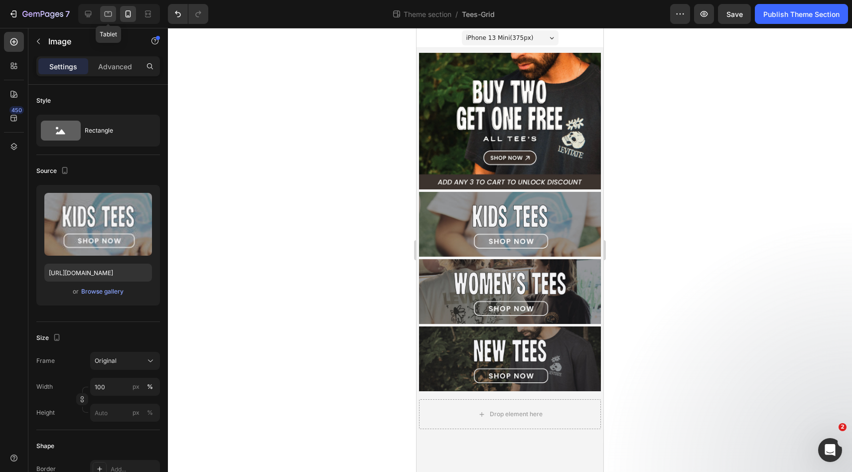
click at [114, 12] on div at bounding box center [108, 14] width 16 height 16
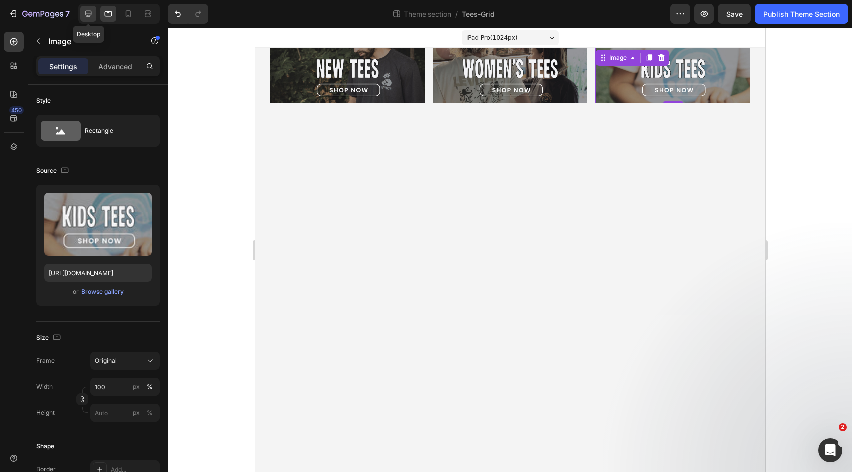
click at [90, 14] on icon at bounding box center [88, 14] width 10 height 10
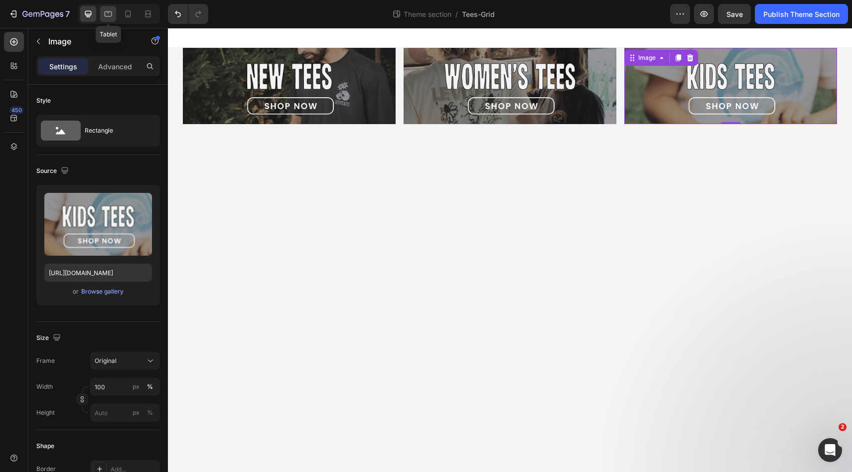
click at [110, 14] on icon at bounding box center [108, 14] width 10 height 10
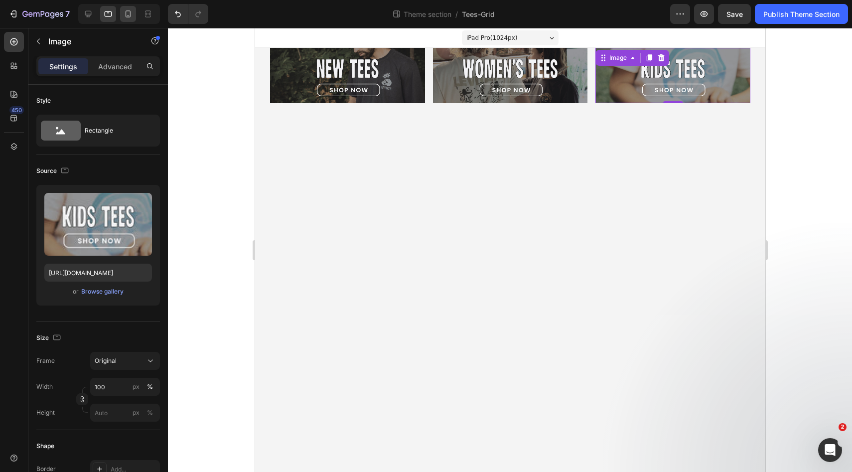
click at [120, 14] on div at bounding box center [128, 14] width 16 height 16
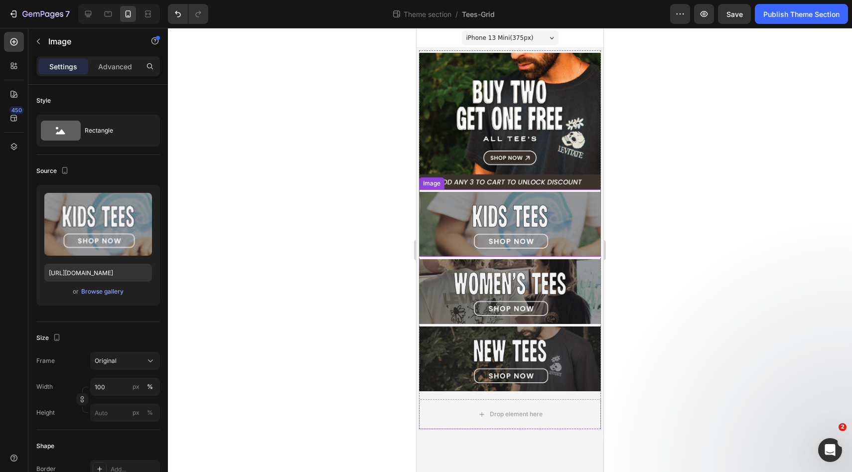
click at [463, 232] on img at bounding box center [510, 224] width 182 height 65
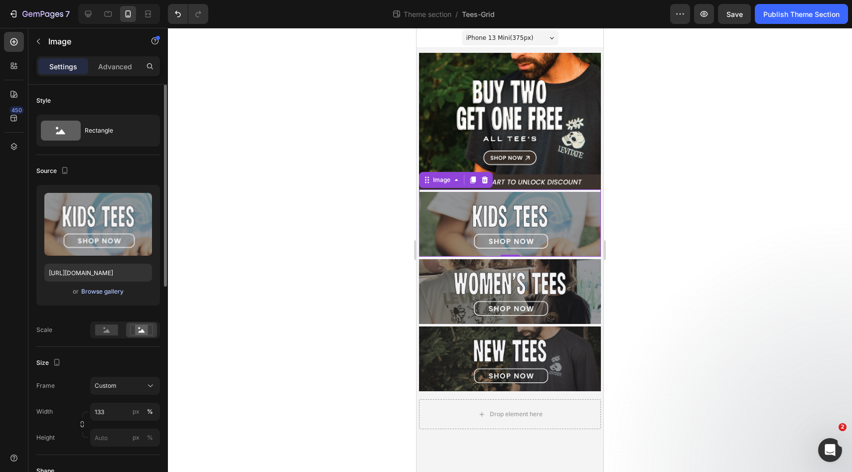
click at [104, 291] on div "Browse gallery" at bounding box center [102, 291] width 42 height 9
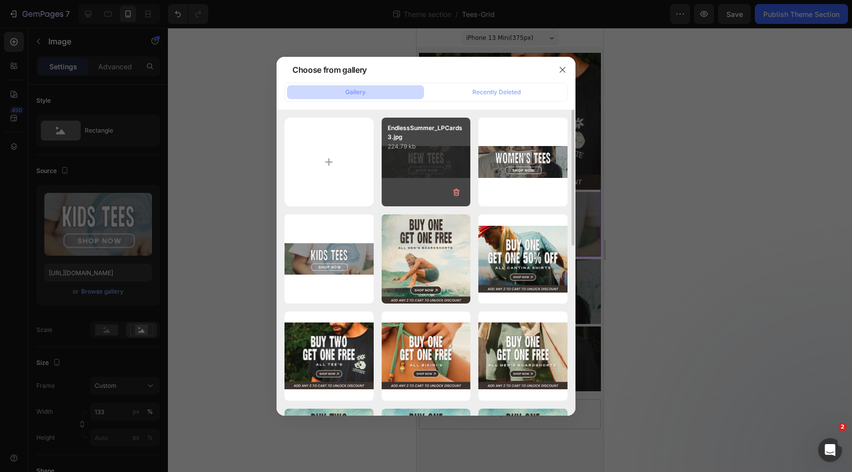
click at [440, 161] on div "EndlessSummer_LPCards3.jpg 224.79 kb" at bounding box center [426, 162] width 89 height 89
type input "[URL][DOMAIN_NAME]"
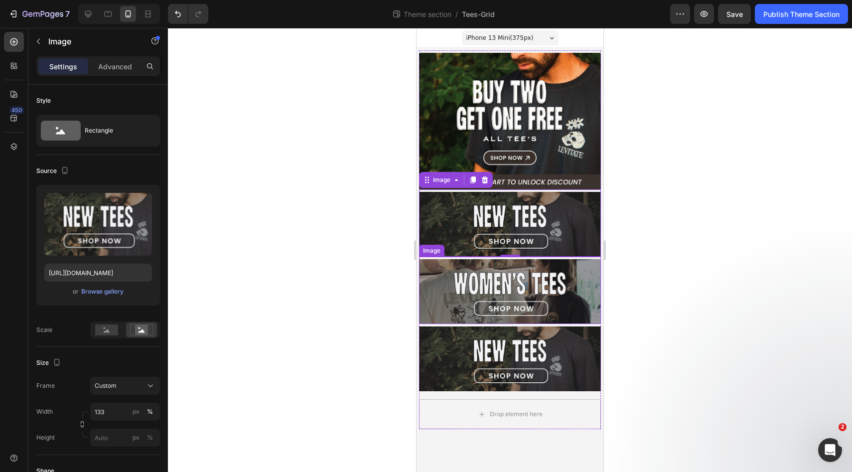
click at [532, 295] on img at bounding box center [510, 291] width 182 height 65
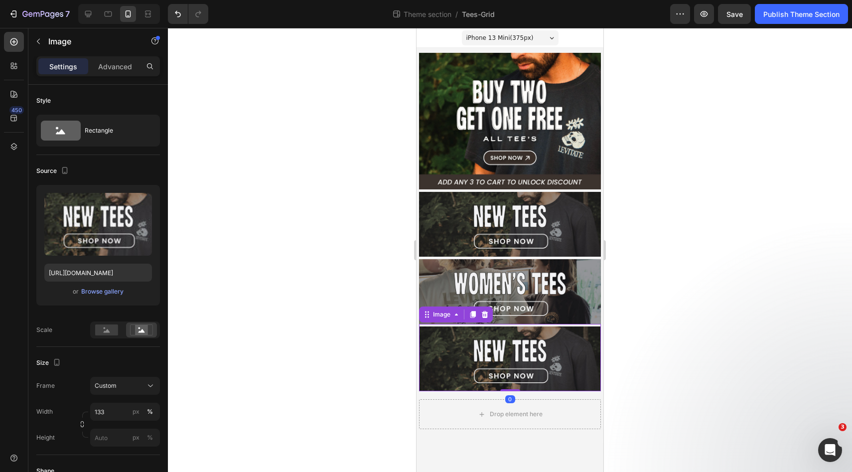
click at [469, 359] on img at bounding box center [510, 358] width 182 height 65
click at [112, 295] on div "Browse gallery" at bounding box center [102, 291] width 42 height 9
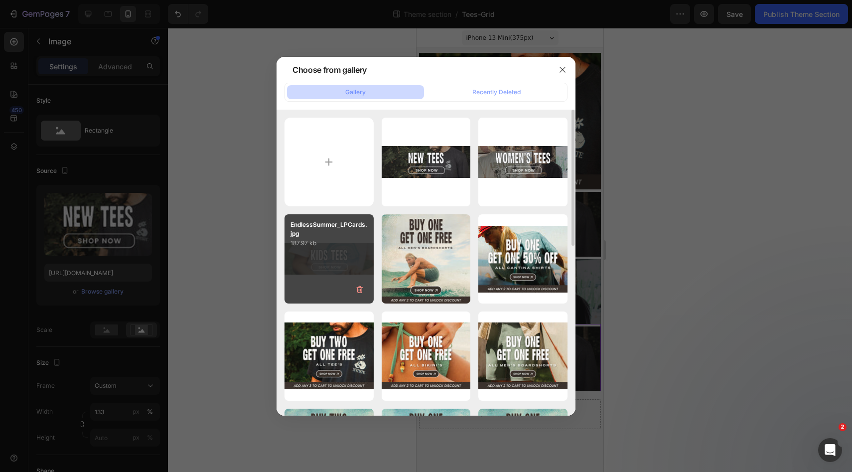
click at [329, 247] on p "187.97 kb" at bounding box center [329, 243] width 77 height 10
type input "[URL][DOMAIN_NAME]"
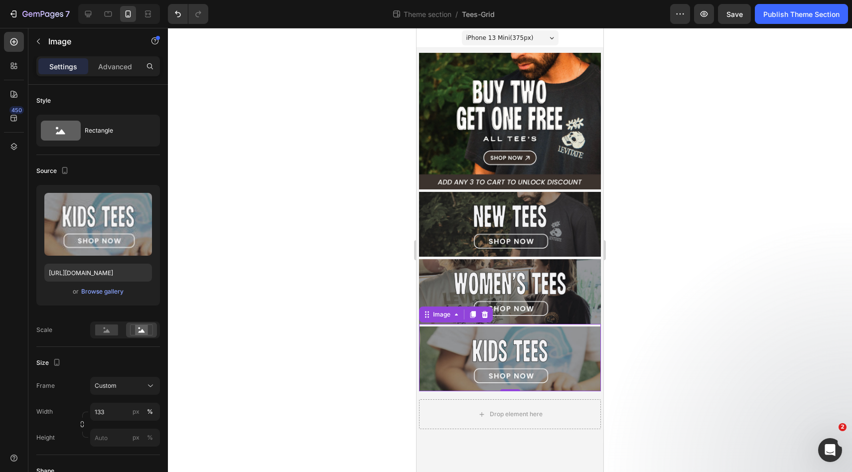
click at [501, 344] on img at bounding box center [510, 358] width 182 height 65
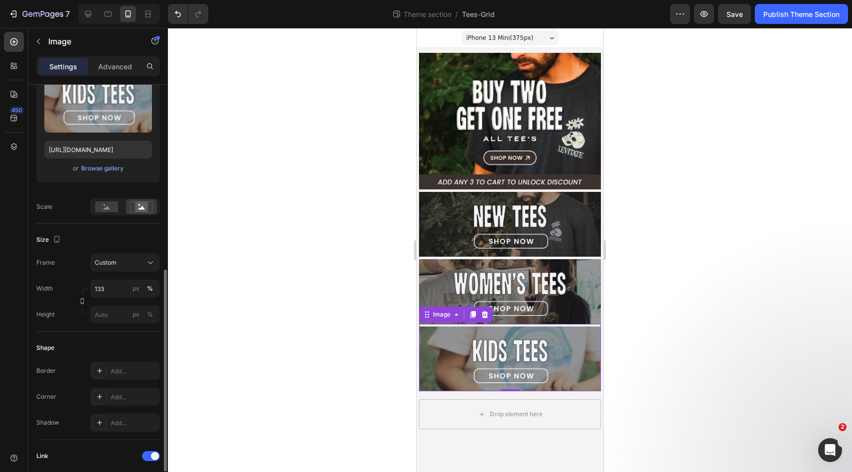
scroll to position [247, 0]
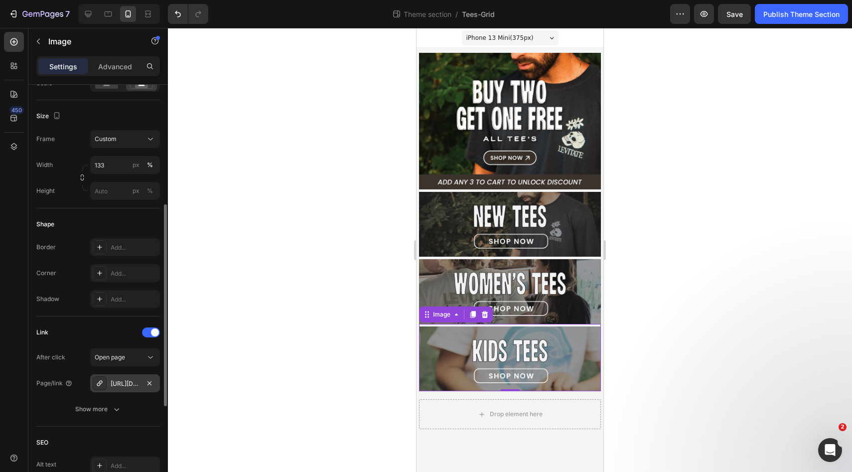
click at [126, 383] on div "[URL][DOMAIN_NAME]" at bounding box center [125, 383] width 29 height 9
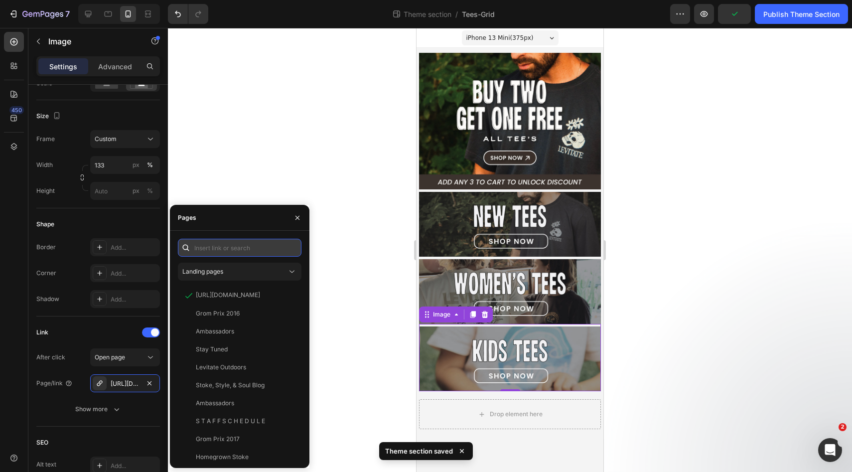
click at [222, 249] on input "text" at bounding box center [240, 248] width 124 height 18
paste input "[URL][DOMAIN_NAME]"
type input "[URL][DOMAIN_NAME]"
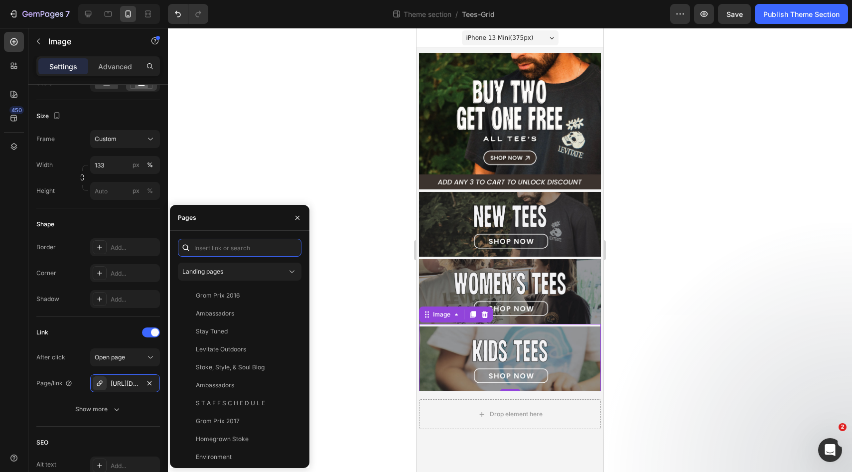
scroll to position [0, 0]
click at [236, 250] on input "text" at bounding box center [240, 248] width 124 height 18
paste input "[URL][DOMAIN_NAME]"
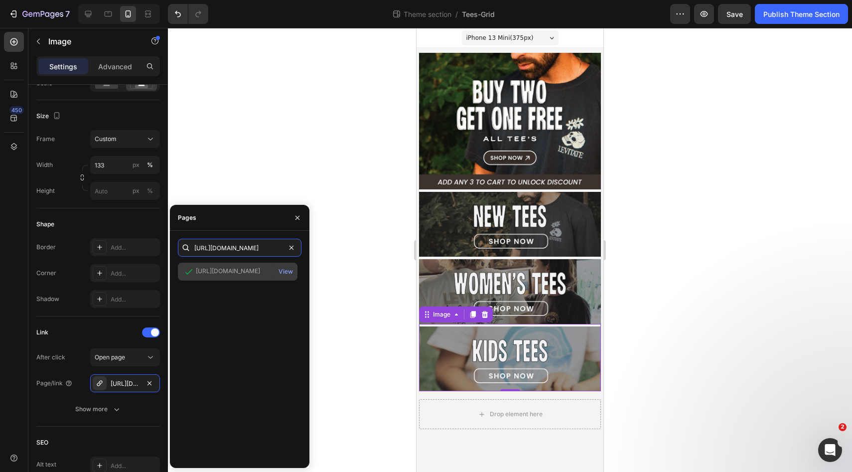
type input "[URL][DOMAIN_NAME]"
click at [236, 270] on div "[URL][DOMAIN_NAME]" at bounding box center [228, 271] width 64 height 9
click at [283, 269] on div "View" at bounding box center [286, 271] width 14 height 9
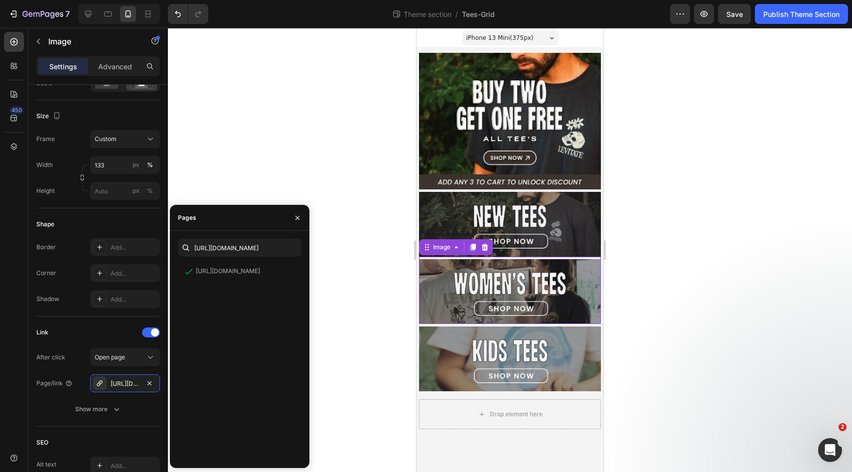
click at [457, 289] on img at bounding box center [510, 291] width 182 height 65
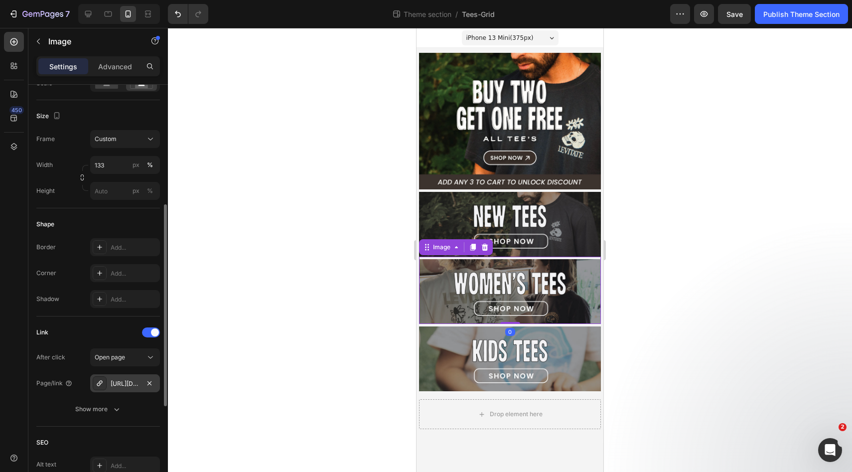
click at [131, 380] on div "[URL][DOMAIN_NAME]" at bounding box center [125, 383] width 29 height 9
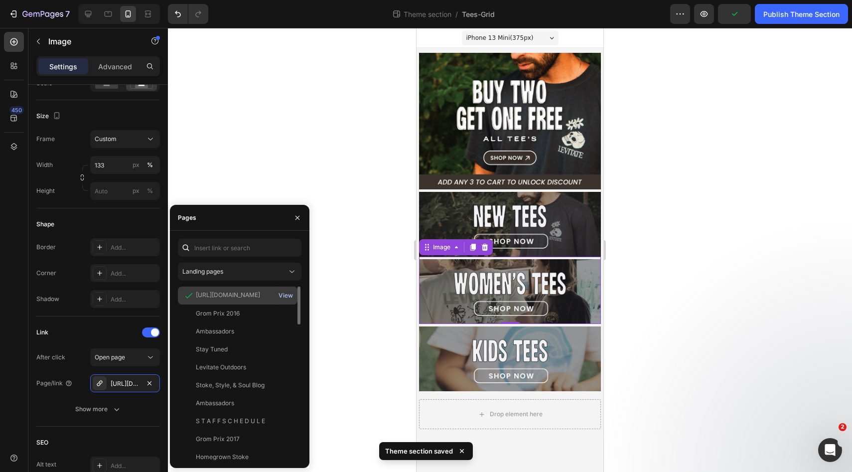
click at [288, 295] on div "View" at bounding box center [286, 295] width 14 height 9
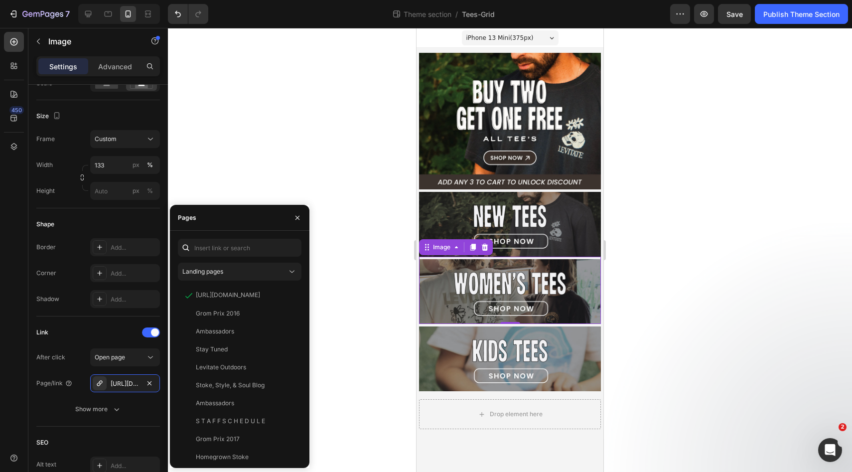
click at [446, 279] on img at bounding box center [510, 291] width 182 height 65
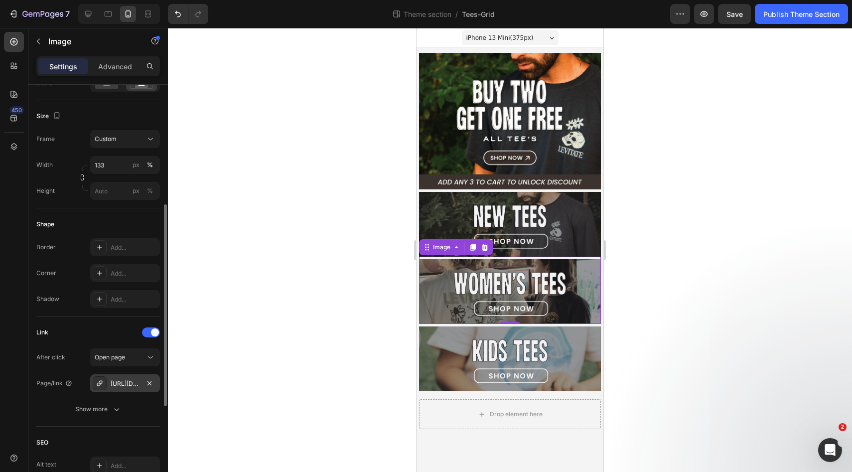
click at [125, 375] on div "[URL][DOMAIN_NAME]" at bounding box center [125, 383] width 70 height 18
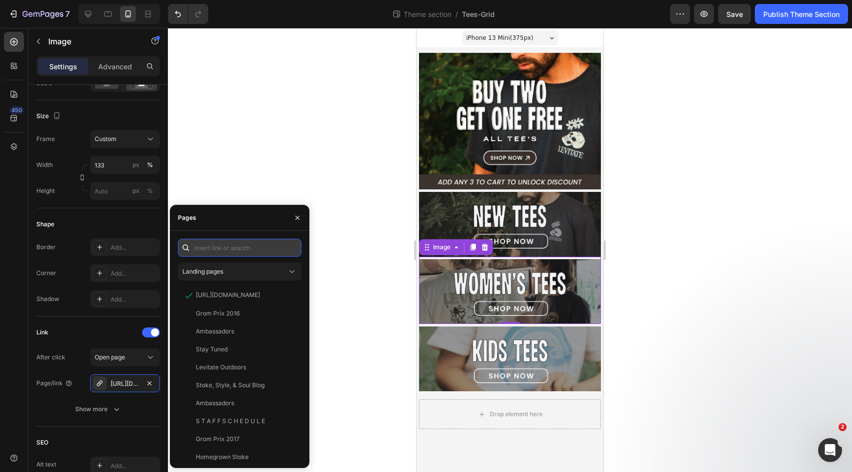
click at [260, 251] on input "text" at bounding box center [240, 248] width 124 height 18
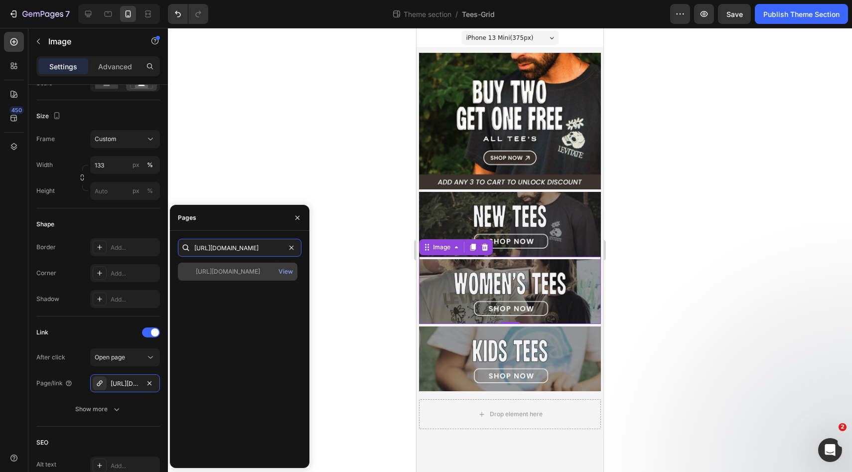
type input "[URL][DOMAIN_NAME]"
click at [260, 274] on div "[URL][DOMAIN_NAME]" at bounding box center [228, 271] width 64 height 9
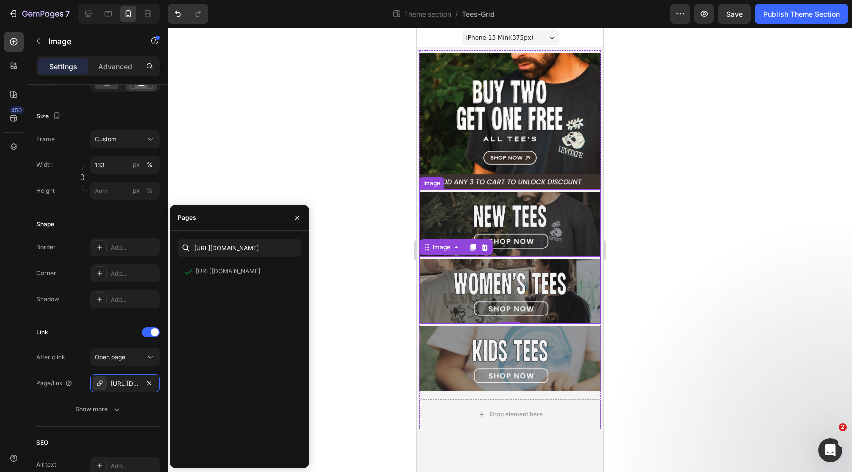
click at [473, 221] on img at bounding box center [510, 224] width 182 height 65
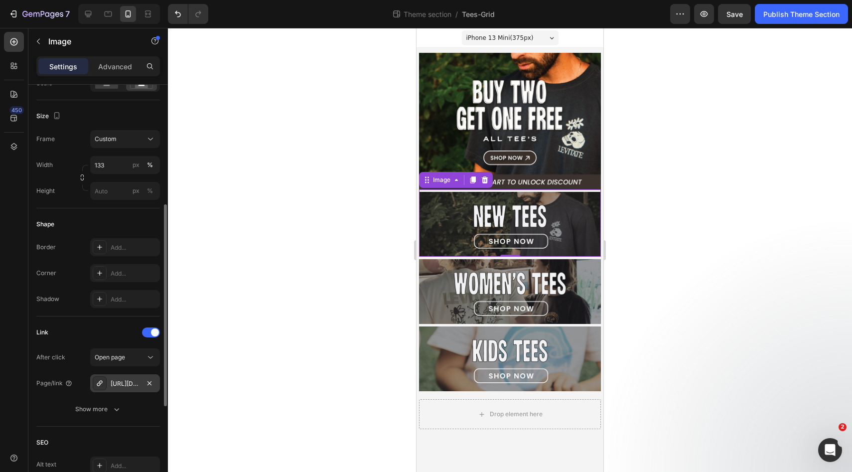
click at [119, 382] on div "[URL][DOMAIN_NAME]" at bounding box center [125, 383] width 29 height 9
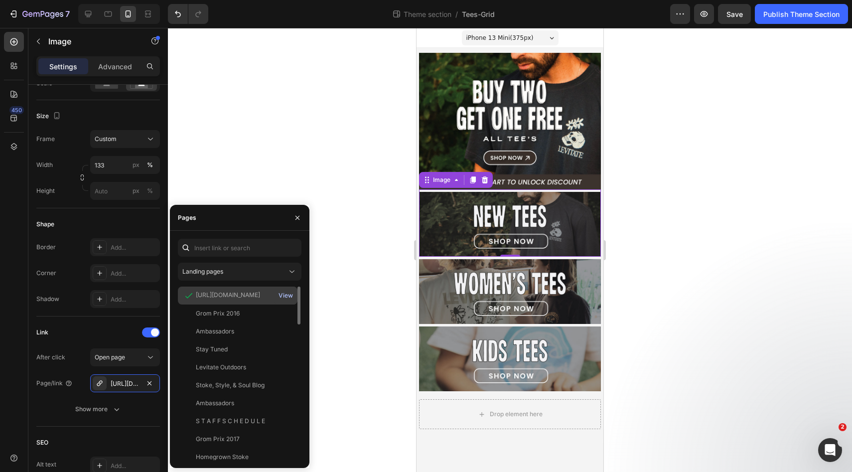
click at [287, 294] on div "View" at bounding box center [286, 295] width 14 height 9
click at [110, 18] on icon at bounding box center [108, 14] width 10 height 10
type input "[URL][DOMAIN_NAME]"
type input "100"
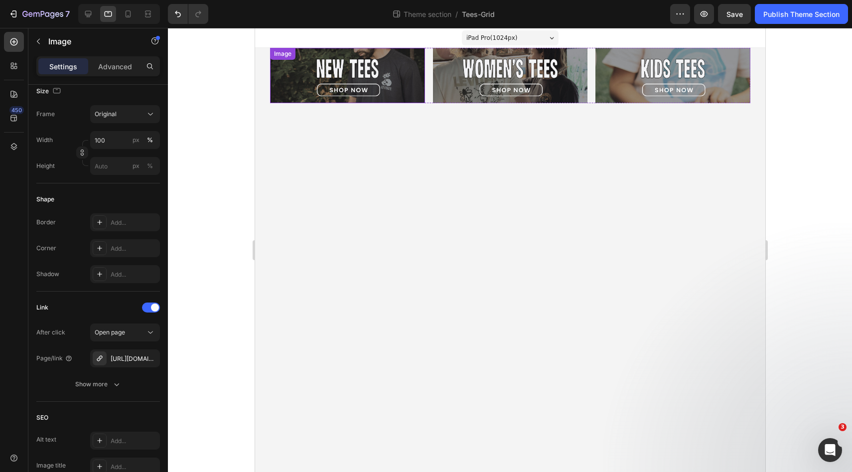
click at [331, 71] on img at bounding box center [347, 75] width 155 height 55
click at [121, 359] on div "[URL][DOMAIN_NAME]" at bounding box center [125, 358] width 29 height 9
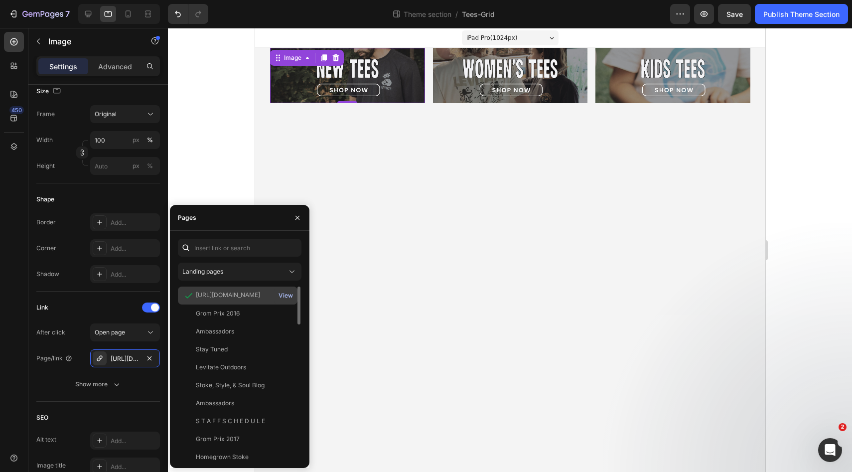
click at [284, 296] on div "View" at bounding box center [286, 295] width 14 height 9
click at [136, 7] on div at bounding box center [128, 14] width 16 height 16
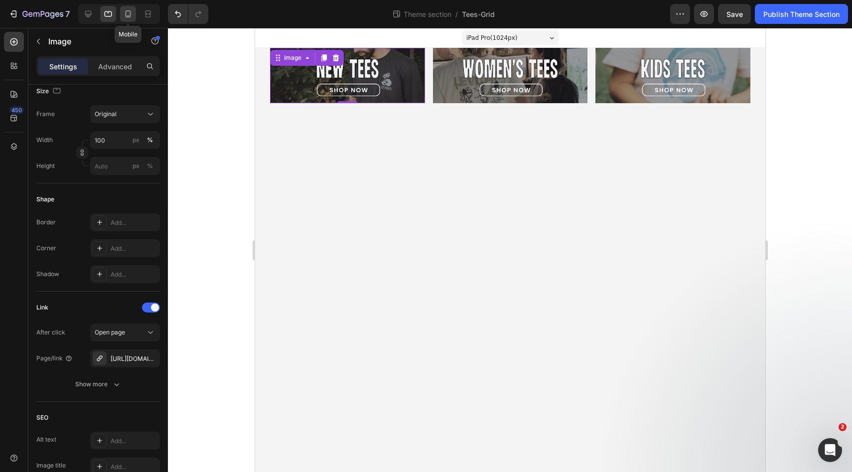
click at [132, 11] on icon at bounding box center [128, 14] width 10 height 10
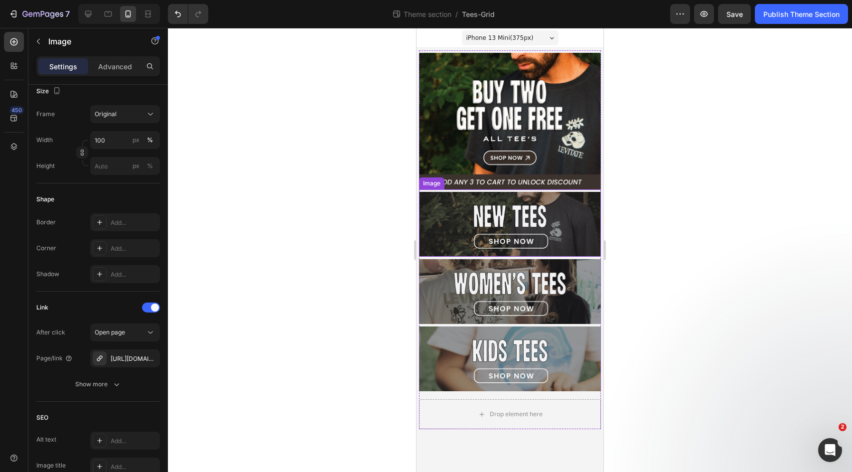
click at [455, 223] on img at bounding box center [510, 224] width 182 height 65
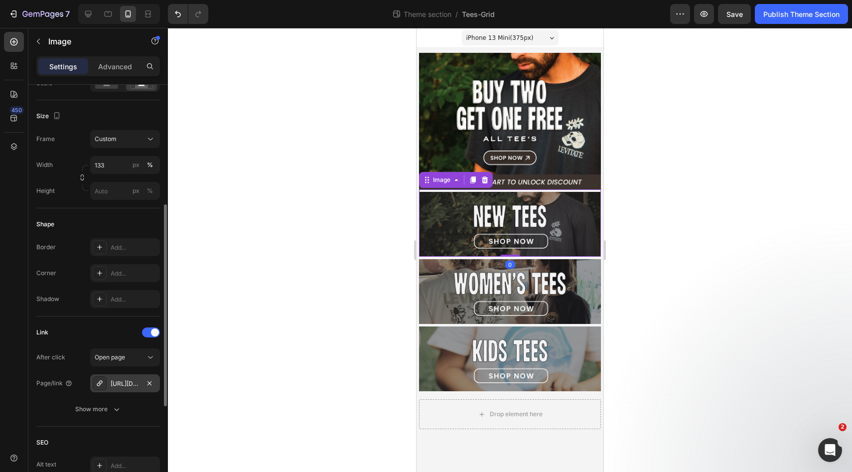
click at [119, 380] on div "[URL][DOMAIN_NAME]" at bounding box center [125, 383] width 29 height 9
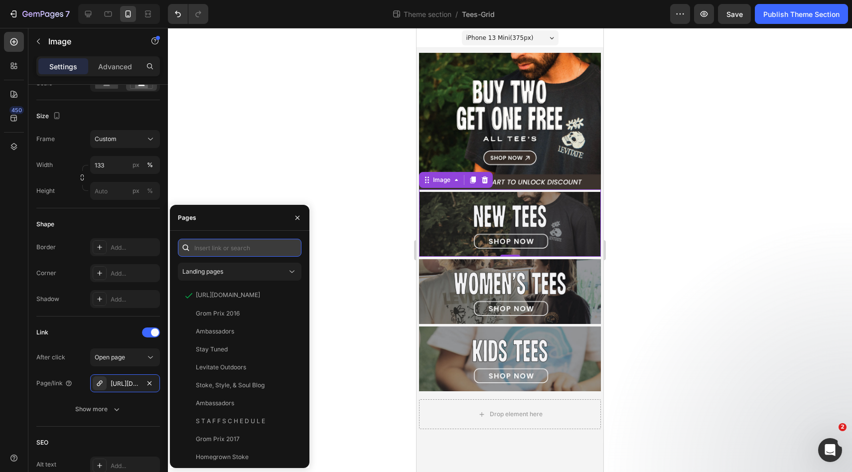
click at [252, 240] on input "text" at bounding box center [240, 248] width 124 height 18
paste input "[URL][DOMAIN_NAME]"
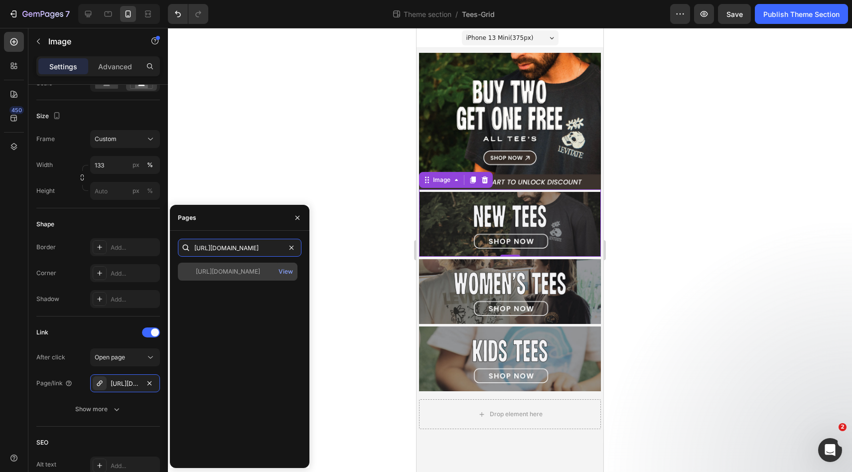
type input "[URL][DOMAIN_NAME]"
click at [260, 269] on div "[URL][DOMAIN_NAME]" at bounding box center [228, 271] width 64 height 9
click at [283, 270] on div "View" at bounding box center [286, 271] width 14 height 9
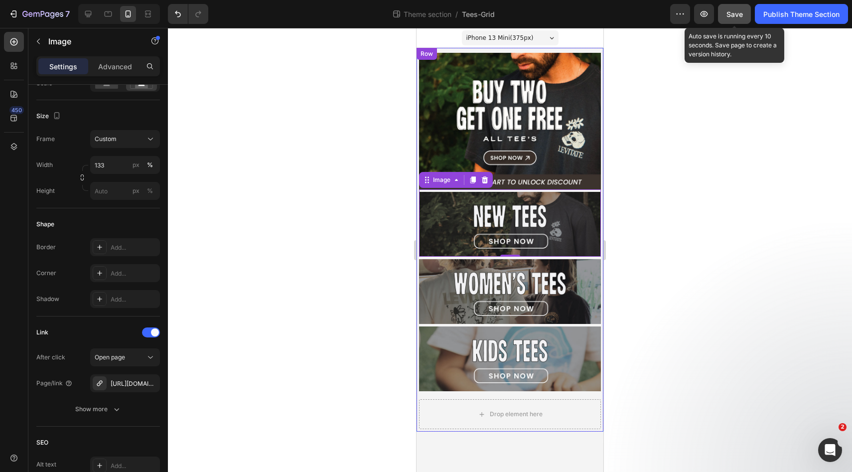
click at [732, 20] on button "Save" at bounding box center [734, 14] width 33 height 20
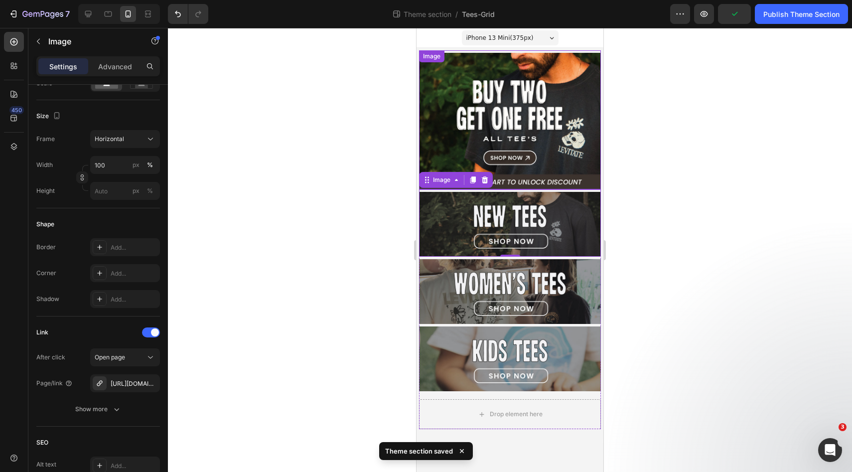
click at [491, 93] on img at bounding box center [510, 121] width 182 height 137
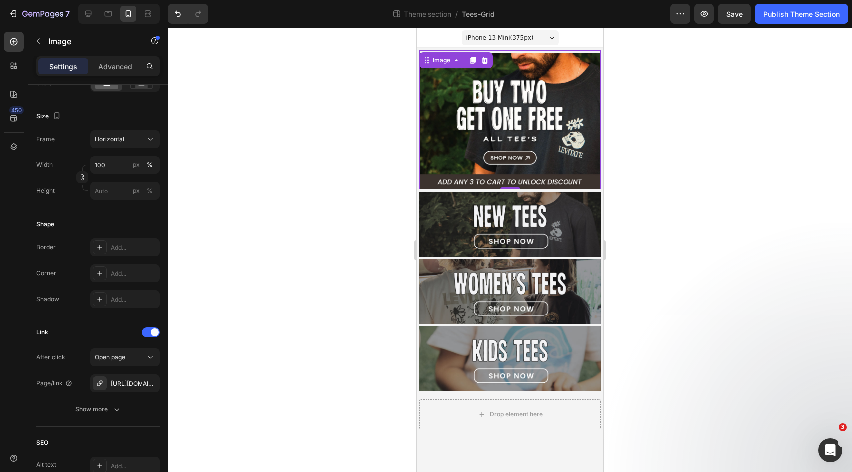
click at [476, 108] on img at bounding box center [510, 121] width 182 height 137
click at [484, 59] on icon at bounding box center [485, 60] width 6 height 7
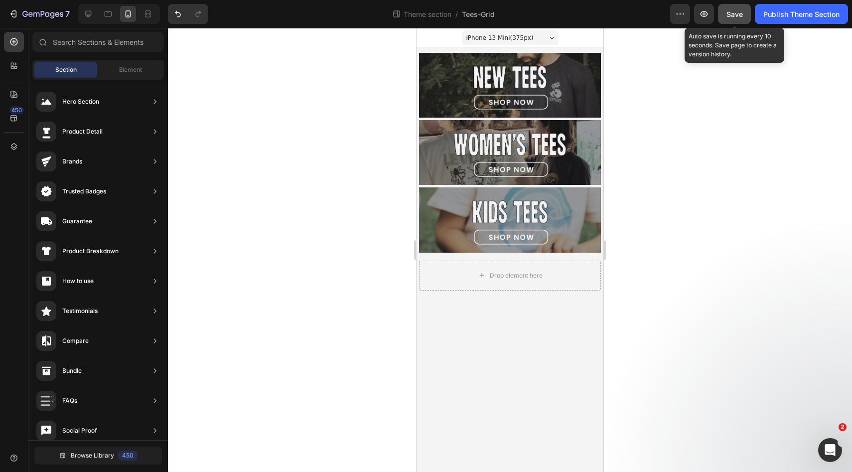
click at [738, 11] on span "Save" at bounding box center [735, 14] width 16 height 8
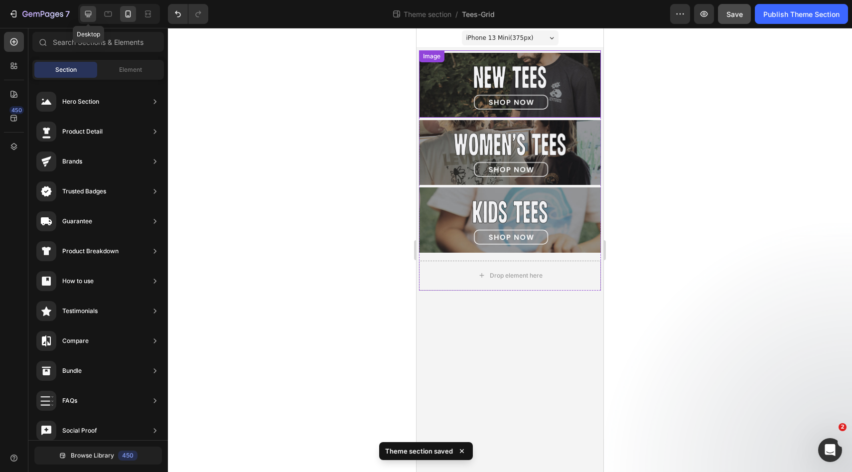
click at [87, 12] on icon at bounding box center [88, 14] width 10 height 10
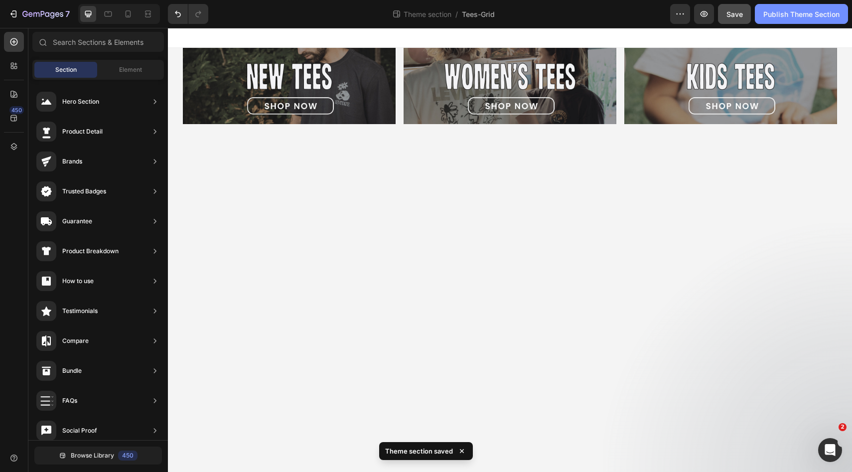
click at [799, 13] on div "Publish Theme Section" at bounding box center [802, 14] width 76 height 10
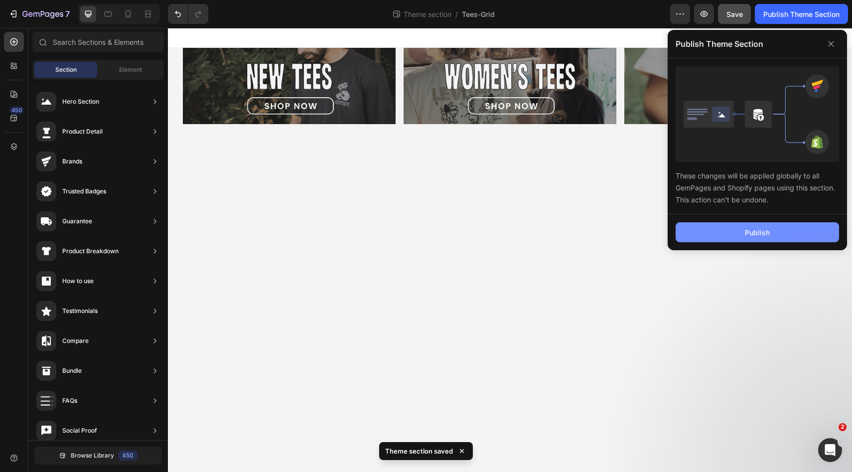
click at [739, 231] on button "Publish" at bounding box center [757, 232] width 163 height 20
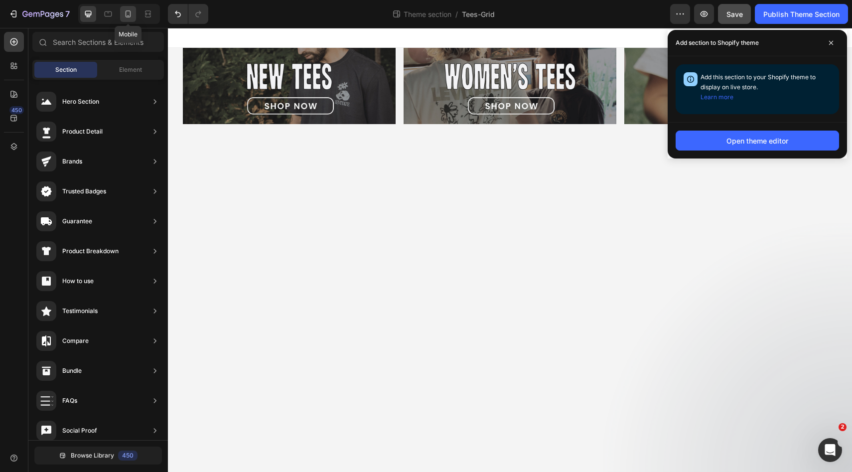
click at [129, 12] on icon at bounding box center [128, 14] width 10 height 10
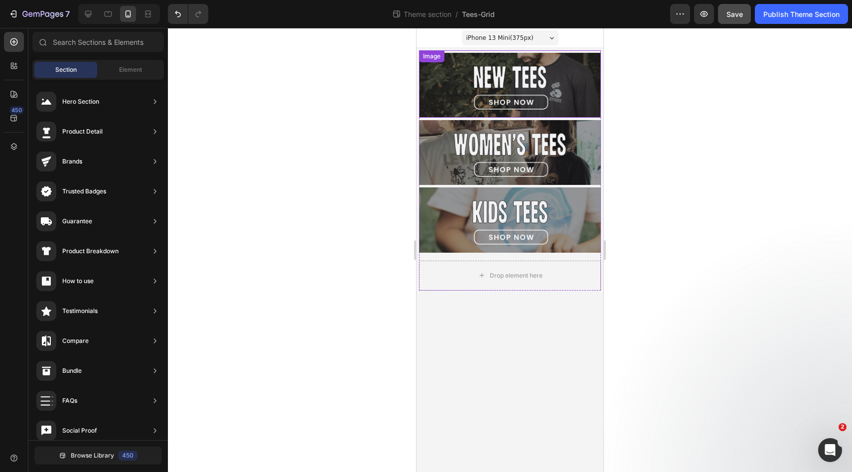
click at [544, 52] on div "Image" at bounding box center [510, 83] width 182 height 67
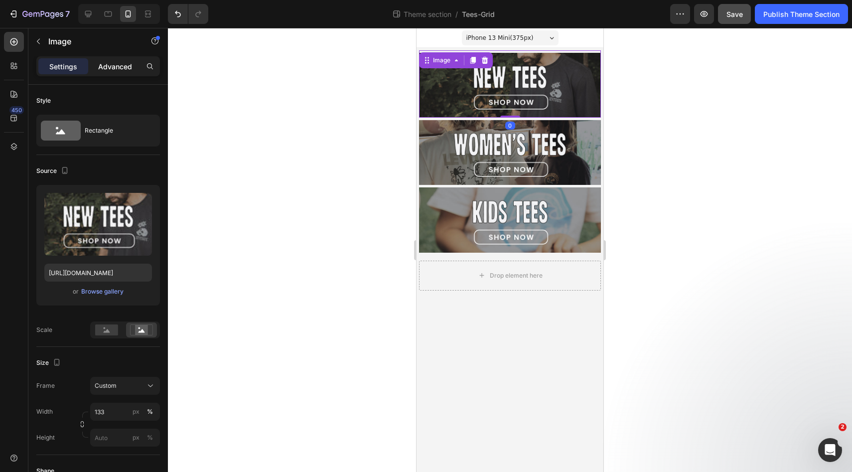
click at [117, 69] on p "Advanced" at bounding box center [115, 66] width 34 height 10
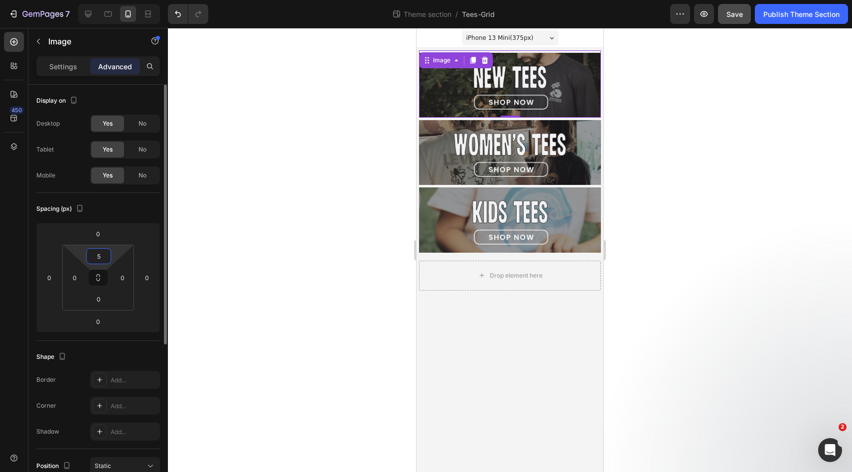
click at [100, 258] on input "5" at bounding box center [99, 256] width 20 height 15
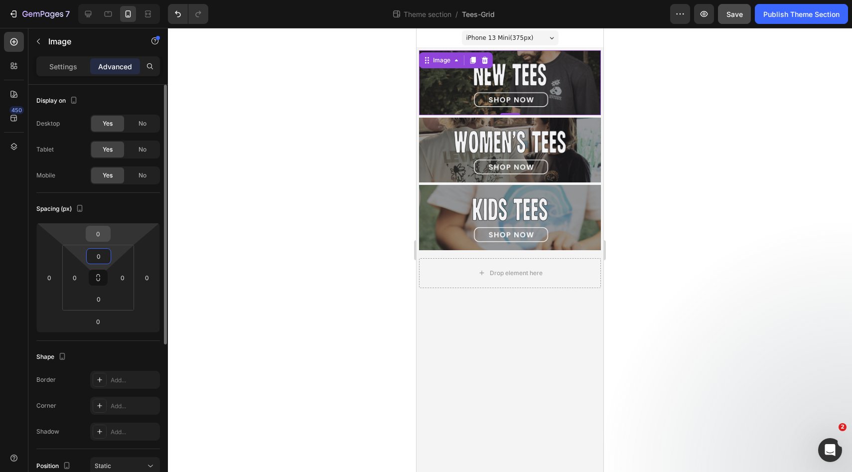
type input "0"
click at [103, 232] on input "0" at bounding box center [98, 233] width 20 height 15
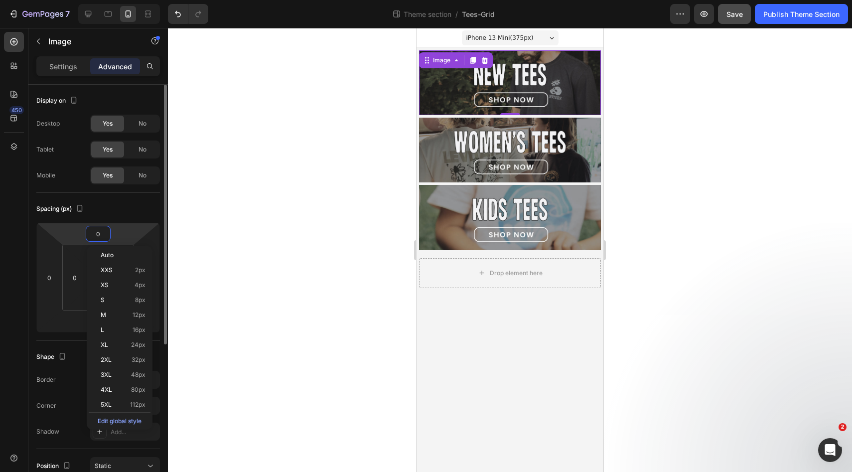
click at [103, 232] on input "0" at bounding box center [98, 233] width 20 height 15
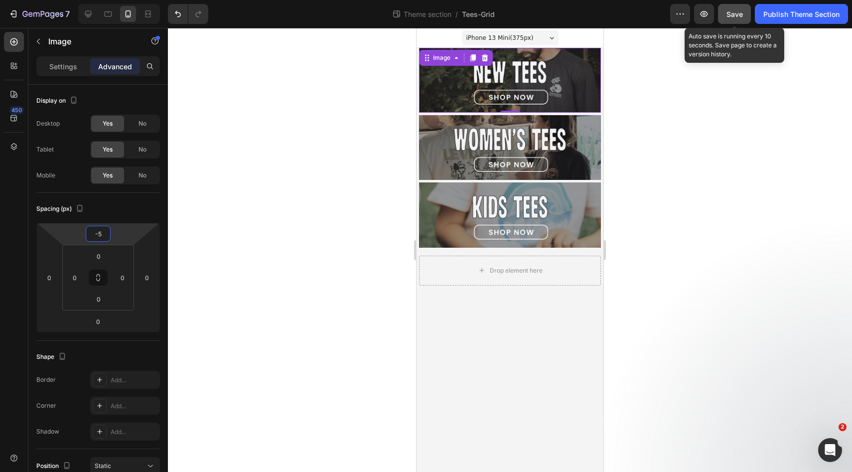
type input "-5"
click at [738, 17] on span "Save" at bounding box center [735, 14] width 16 height 8
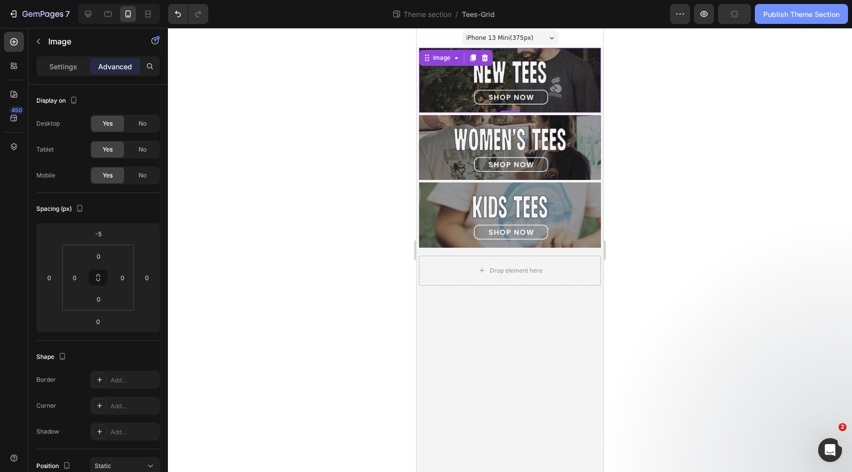
click at [797, 21] on button "Publish Theme Section" at bounding box center [801, 14] width 93 height 20
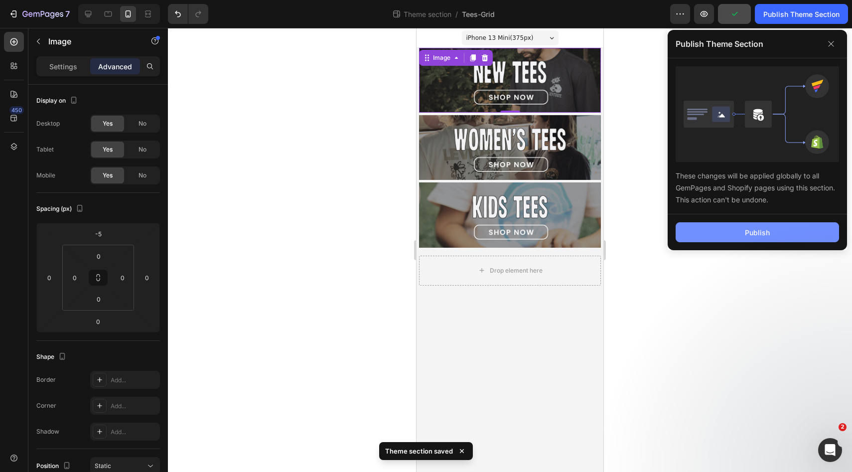
click at [729, 235] on button "Publish" at bounding box center [757, 232] width 163 height 20
